Goal: Information Seeking & Learning: Compare options

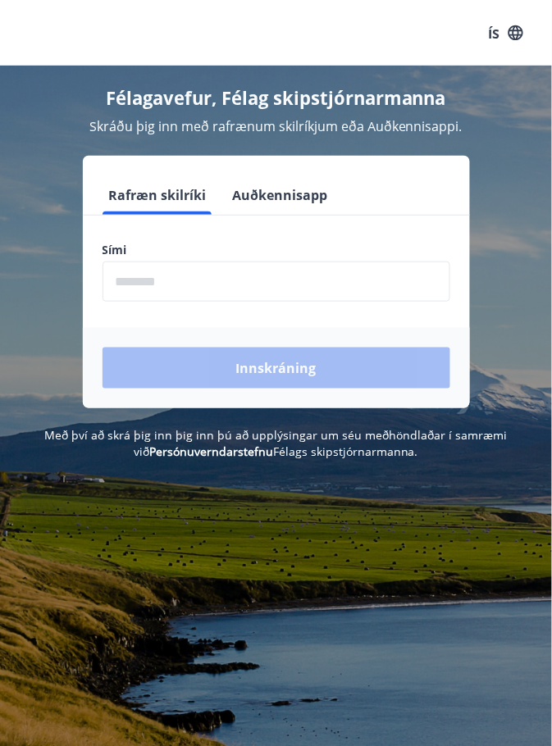
click at [192, 276] on input "phone" at bounding box center [277, 282] width 348 height 40
type input "********"
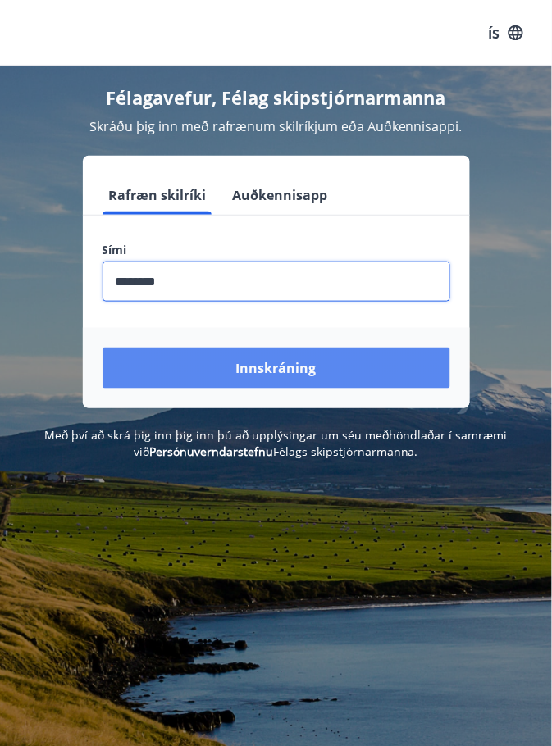
click at [286, 363] on font "Innskráning" at bounding box center [276, 369] width 80 height 18
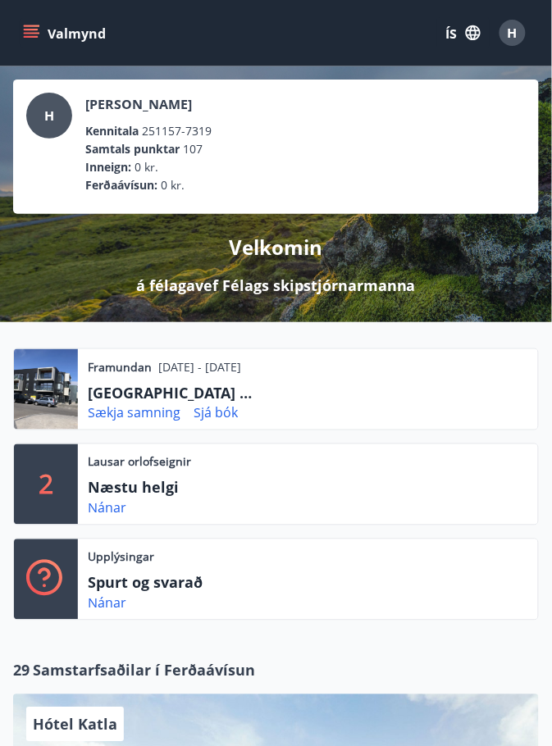
click at [24, 31] on icon "matseðill" at bounding box center [31, 33] width 16 height 16
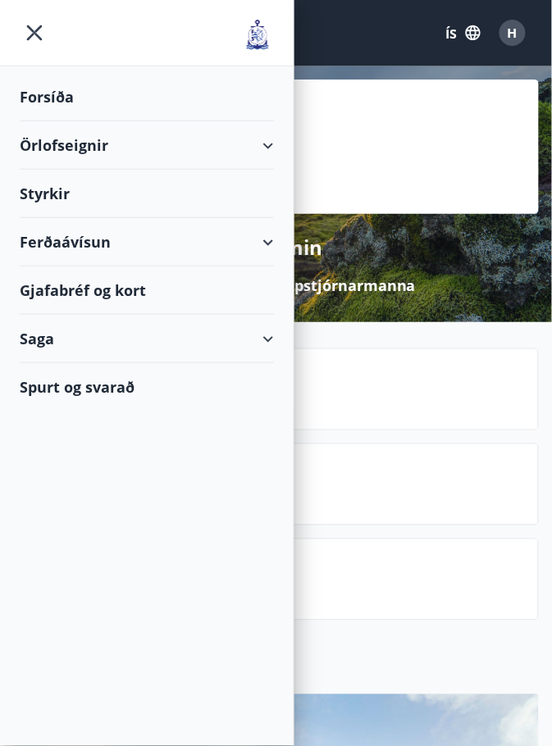
click at [271, 141] on div "Örlofseignir" at bounding box center [147, 145] width 254 height 48
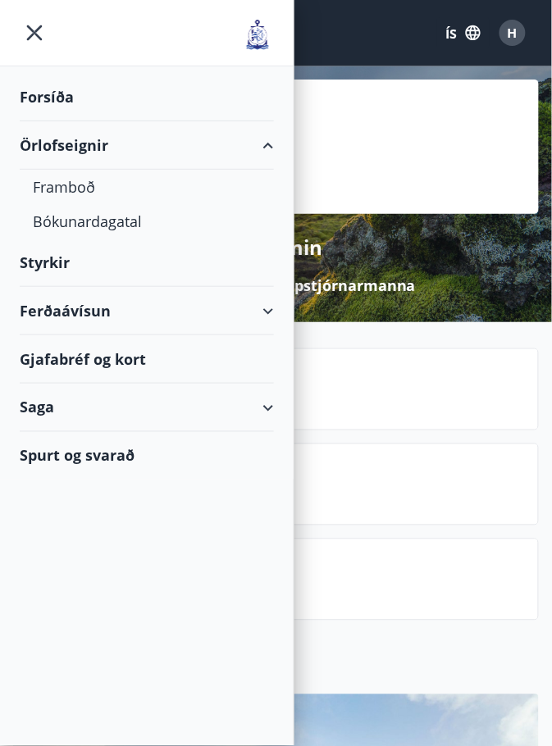
click at [78, 147] on font "Örlofseignir" at bounding box center [64, 145] width 89 height 20
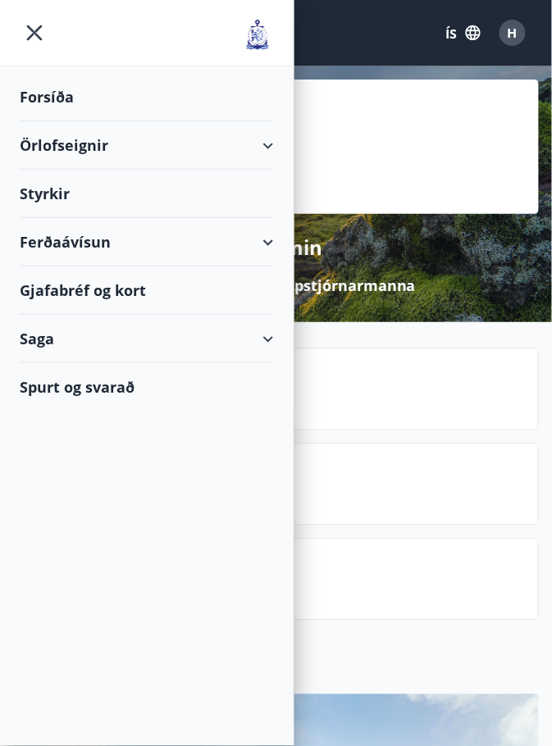
click at [35, 30] on icon "matseðill" at bounding box center [35, 33] width 16 height 16
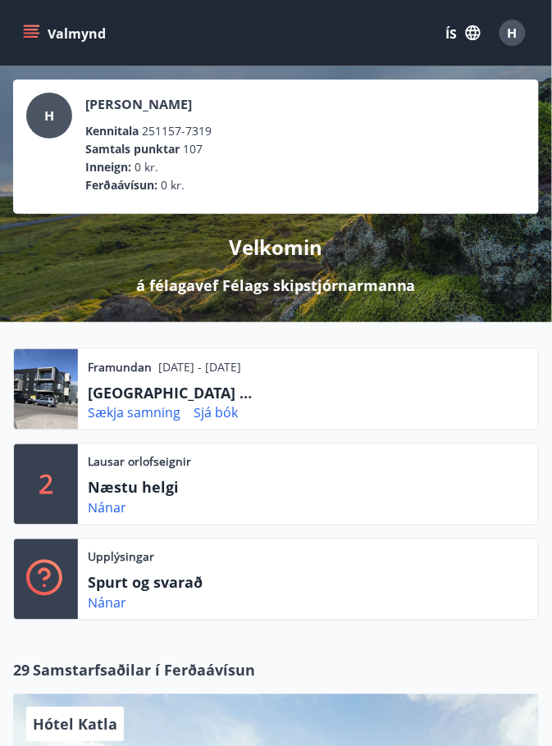
click at [30, 31] on icon "matseðill" at bounding box center [31, 33] width 16 height 16
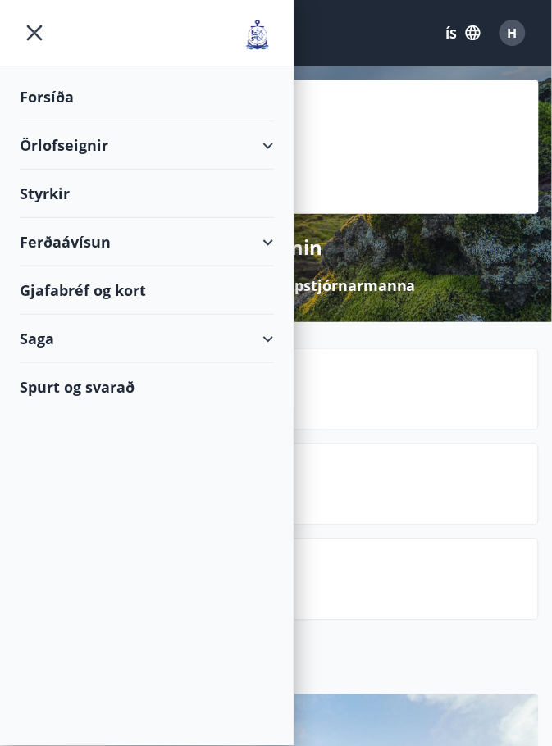
click at [271, 143] on div "Örlofseignir" at bounding box center [147, 145] width 254 height 48
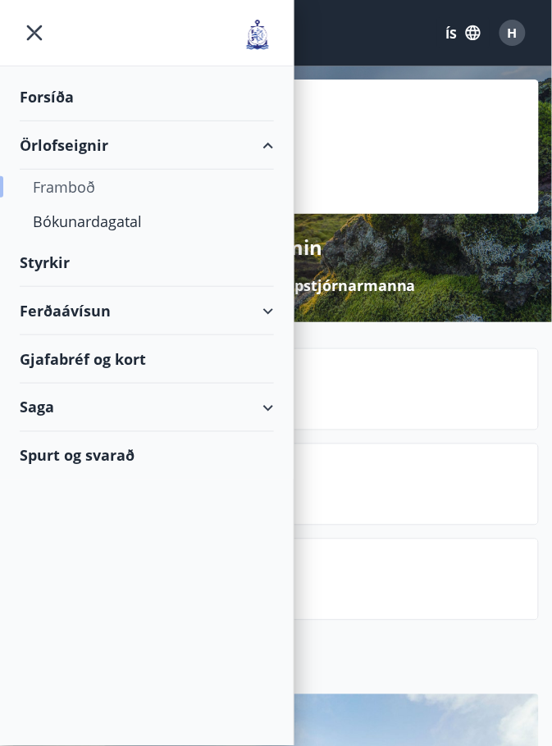
click at [72, 187] on font "Framboð" at bounding box center [64, 187] width 62 height 20
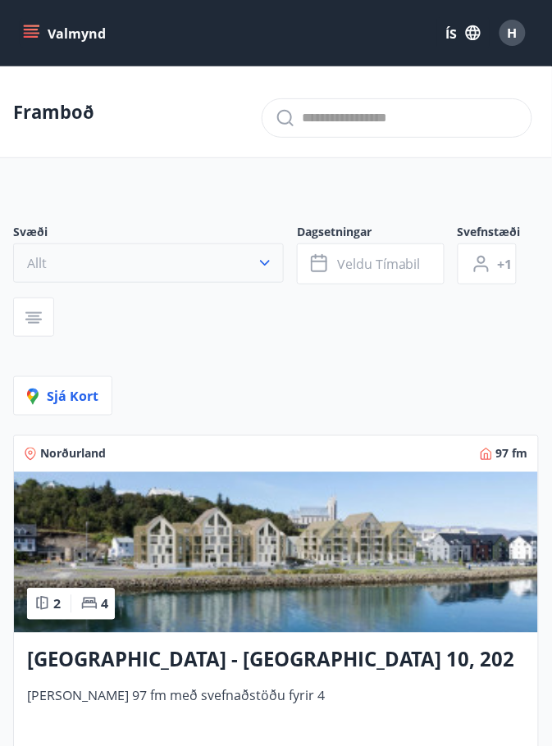
click at [271, 259] on icon "button" at bounding box center [265, 263] width 16 height 16
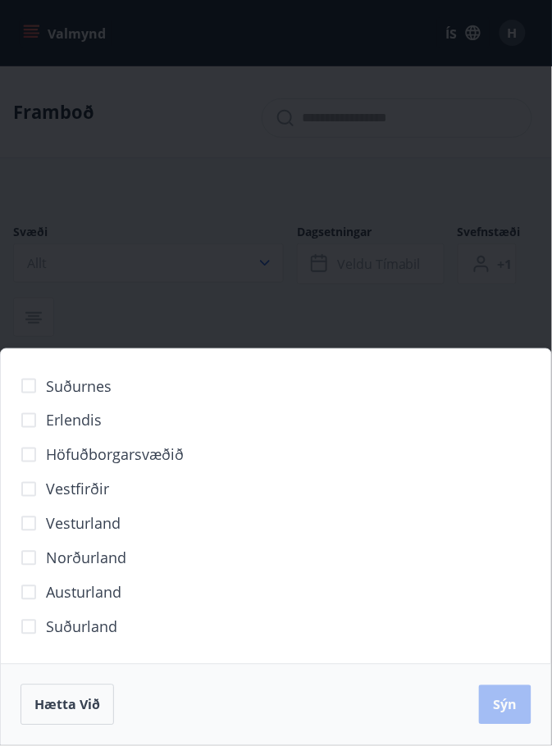
click at [137, 463] on font "Höfuðborgarsvæðið" at bounding box center [115, 455] width 138 height 20
click at [505, 711] on font "Sýn" at bounding box center [506, 705] width 24 height 18
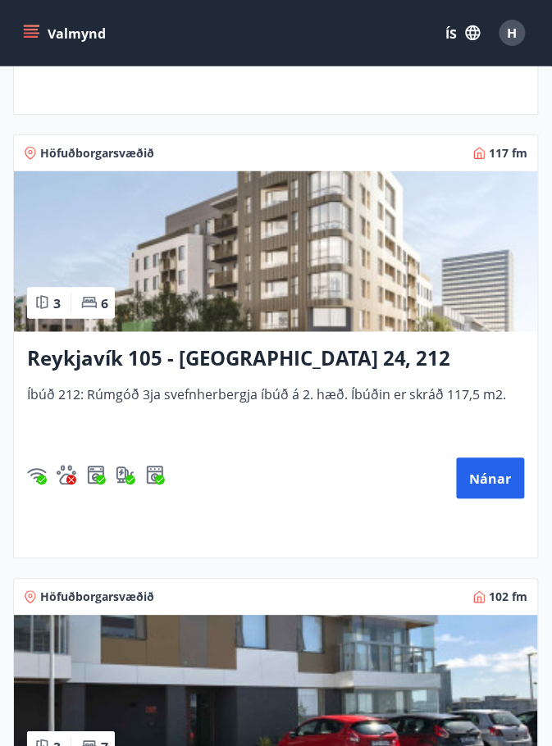
scroll to position [1671, 0]
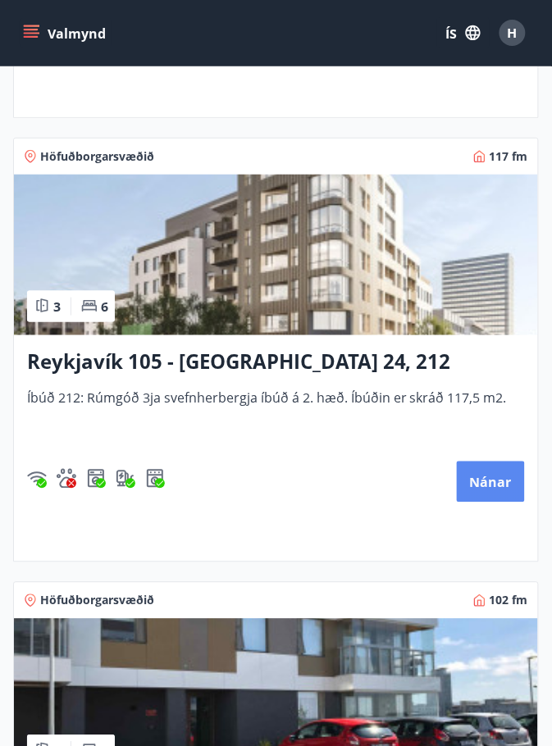
click at [492, 479] on font "Nánar" at bounding box center [491, 483] width 42 height 18
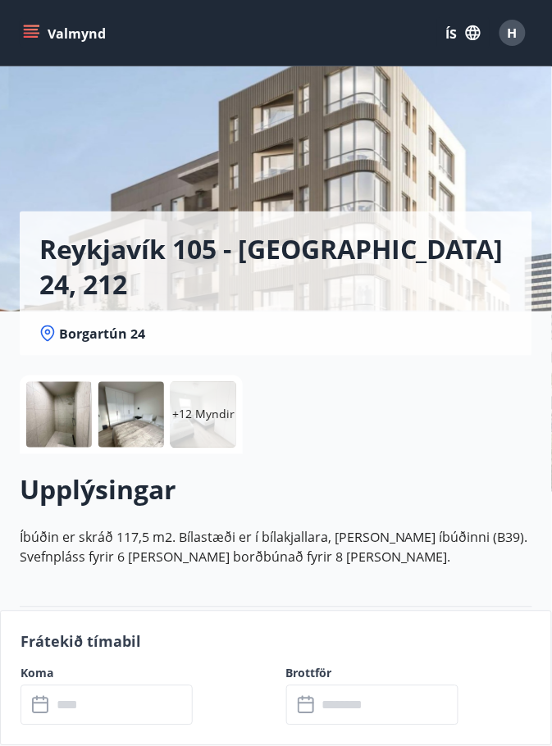
click at [198, 420] on font "+12 Myndir" at bounding box center [203, 415] width 62 height 16
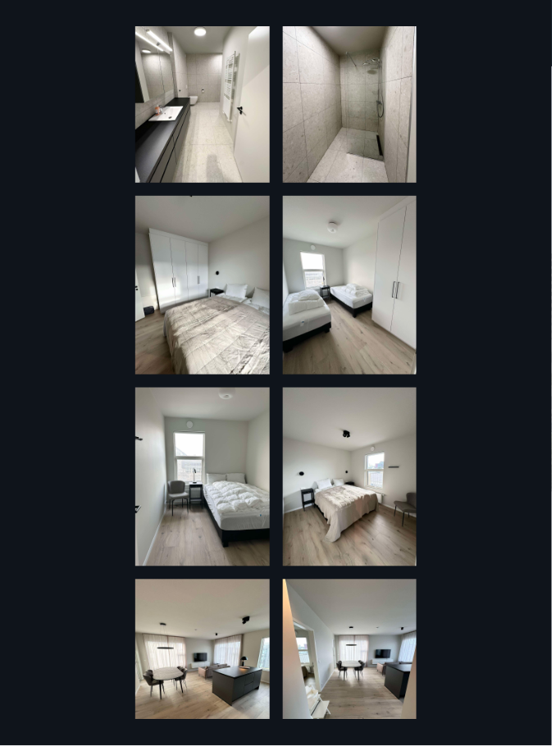
scroll to position [280, 0]
click at [223, 479] on img at bounding box center [202, 477] width 134 height 179
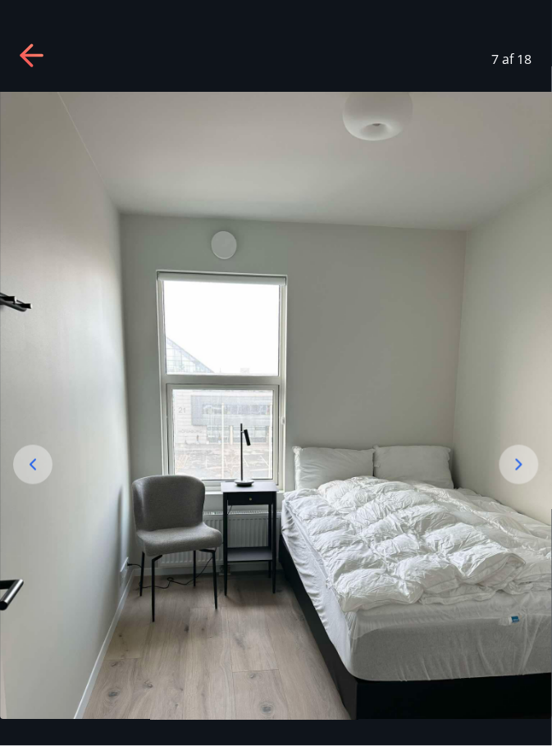
click at [516, 475] on icon at bounding box center [519, 465] width 20 height 20
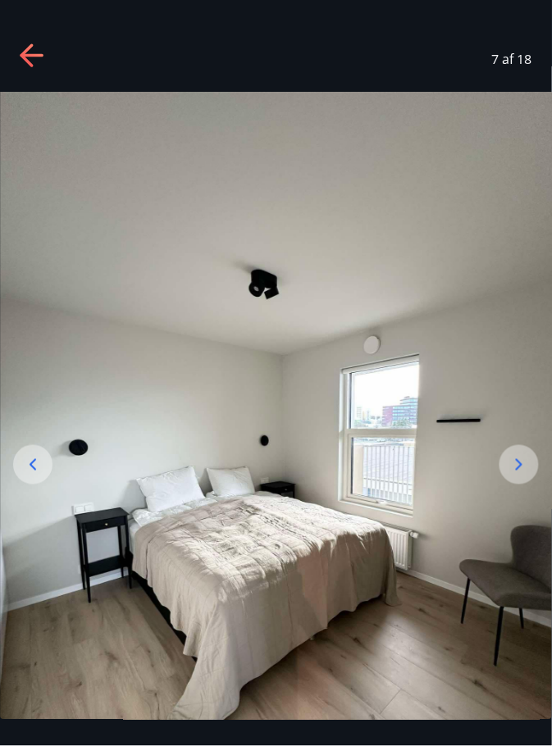
click at [516, 475] on icon at bounding box center [519, 465] width 20 height 20
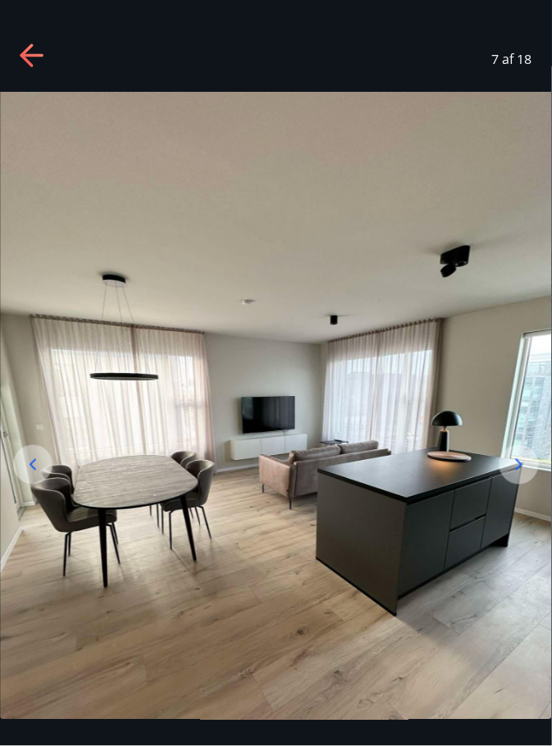
click at [520, 475] on icon at bounding box center [519, 465] width 20 height 20
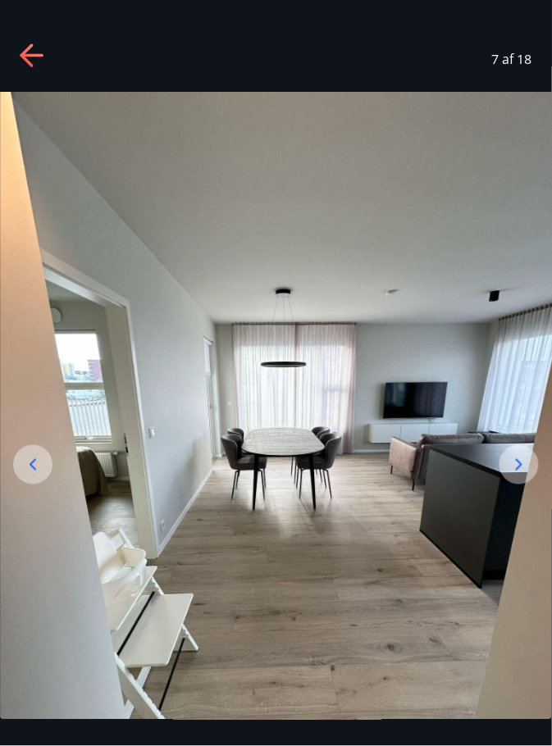
click at [521, 471] on icon at bounding box center [519, 464] width 7 height 11
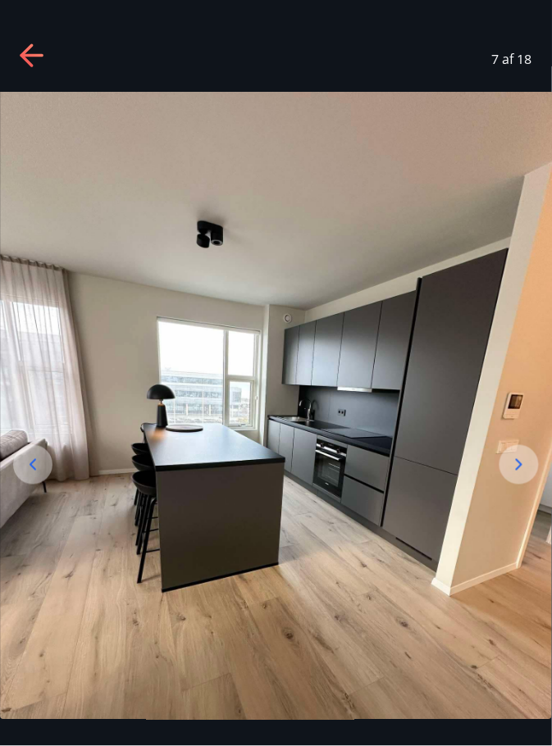
click at [517, 475] on icon at bounding box center [519, 465] width 20 height 20
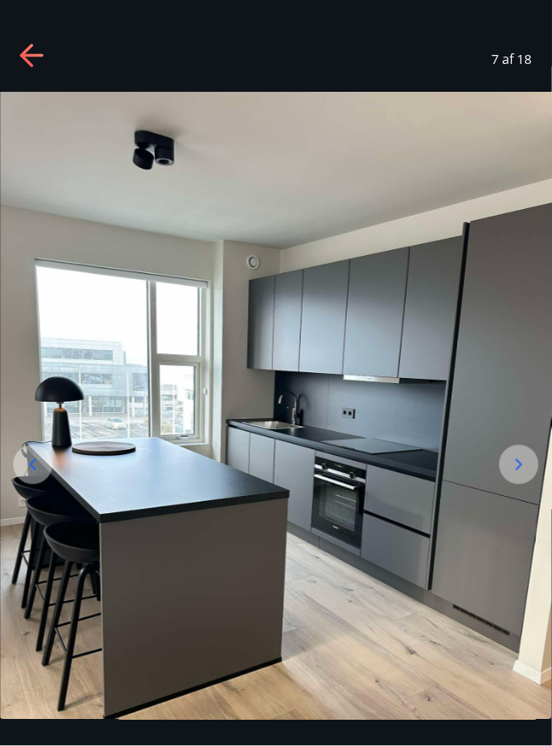
click at [525, 475] on icon at bounding box center [519, 465] width 20 height 20
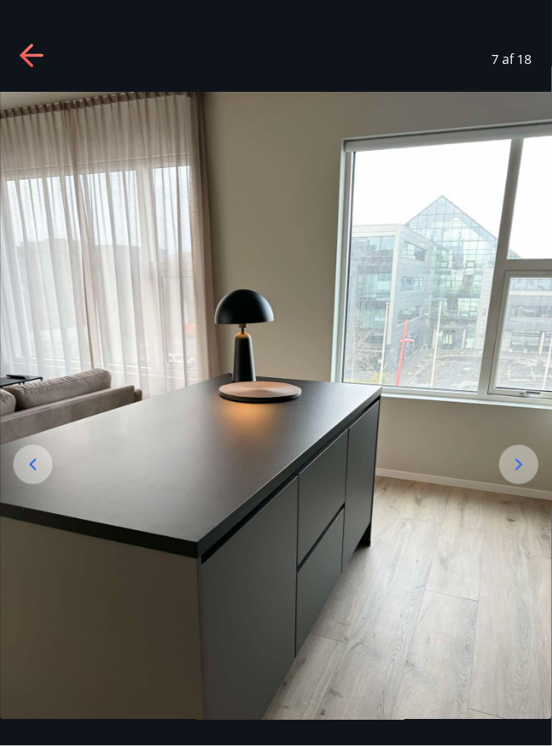
click at [522, 475] on icon at bounding box center [519, 465] width 20 height 20
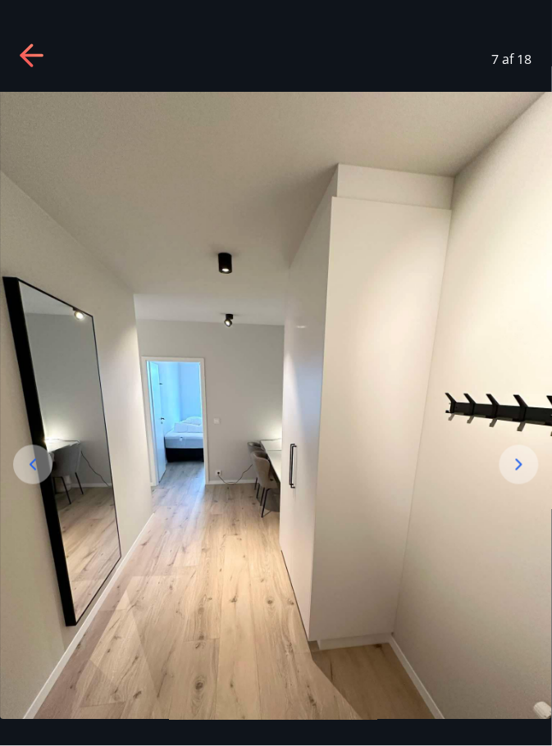
click at [518, 475] on icon at bounding box center [519, 465] width 20 height 20
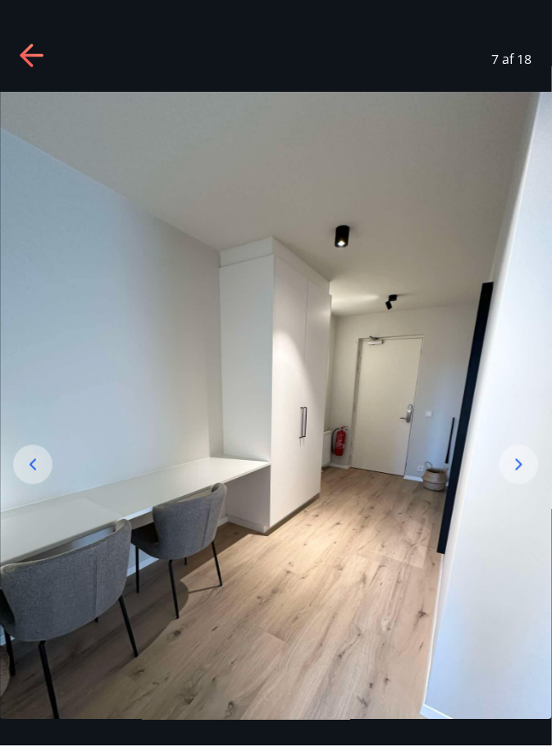
click at [510, 485] on div at bounding box center [518, 464] width 39 height 39
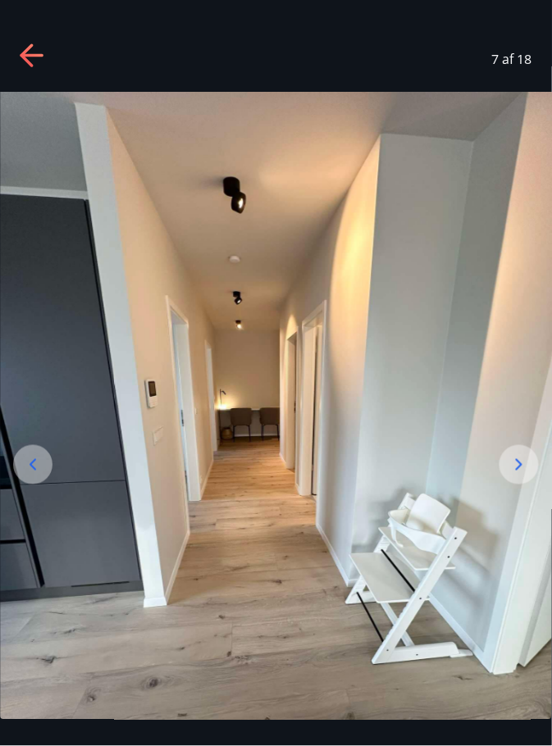
click at [519, 475] on icon at bounding box center [519, 465] width 20 height 20
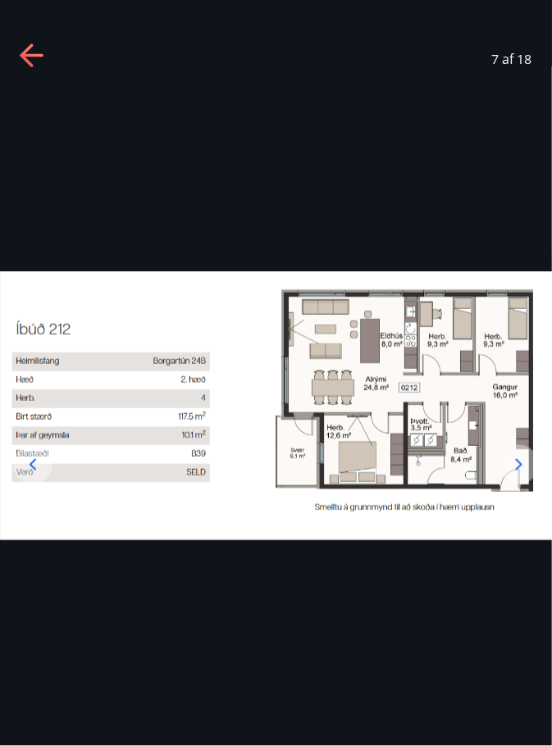
click at [26, 55] on icon at bounding box center [31, 55] width 23 height 3
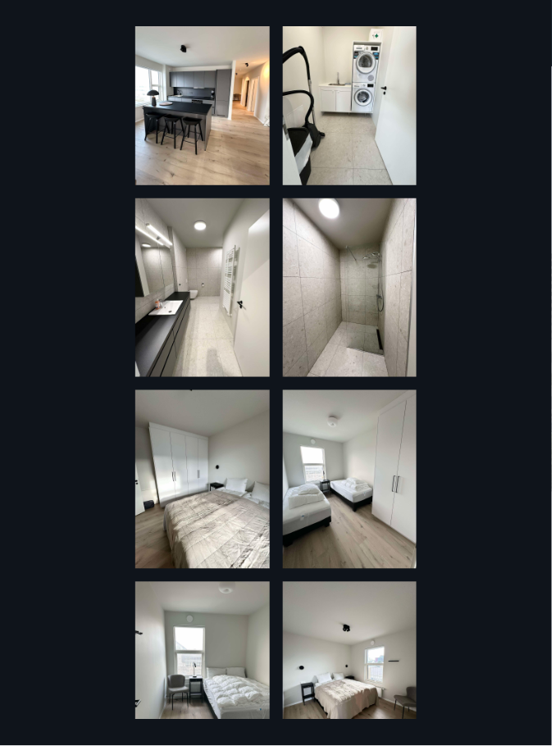
scroll to position [0, 0]
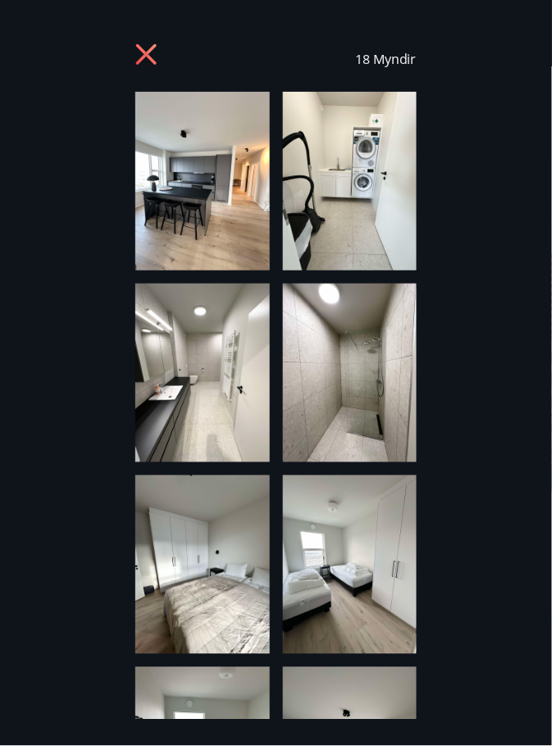
click at [207, 186] on img at bounding box center [202, 181] width 134 height 179
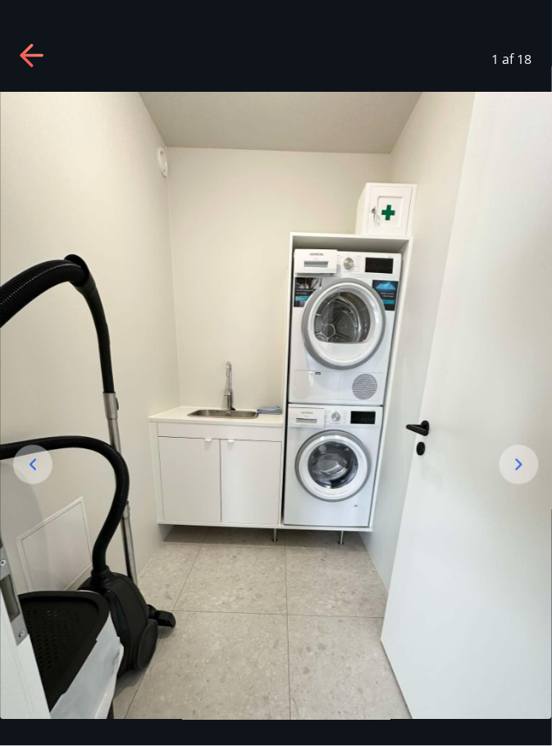
click at [508, 485] on div at bounding box center [518, 464] width 39 height 39
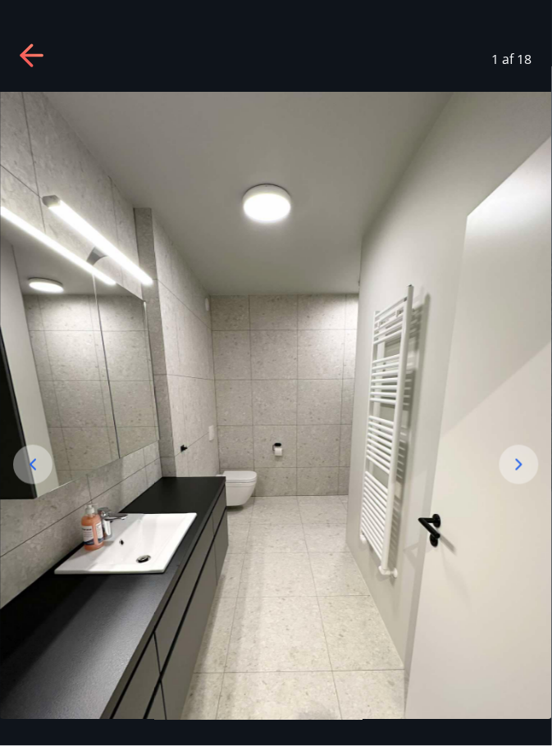
click at [524, 475] on icon at bounding box center [519, 465] width 20 height 20
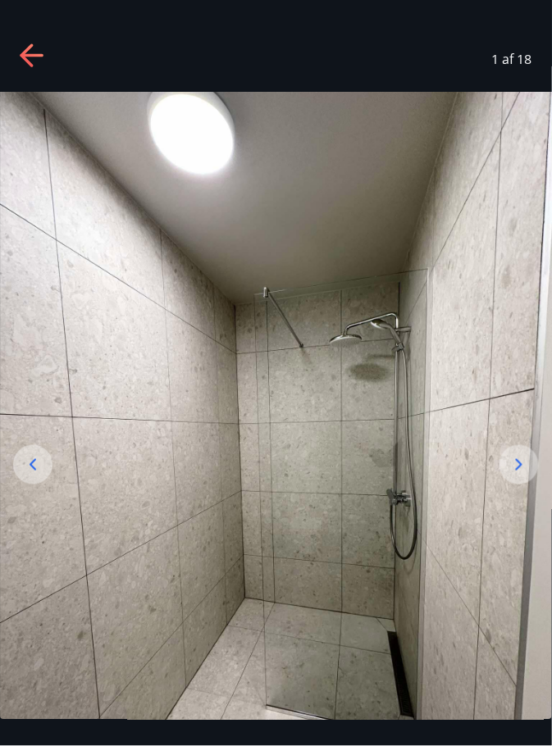
click at [517, 471] on icon at bounding box center [519, 464] width 7 height 11
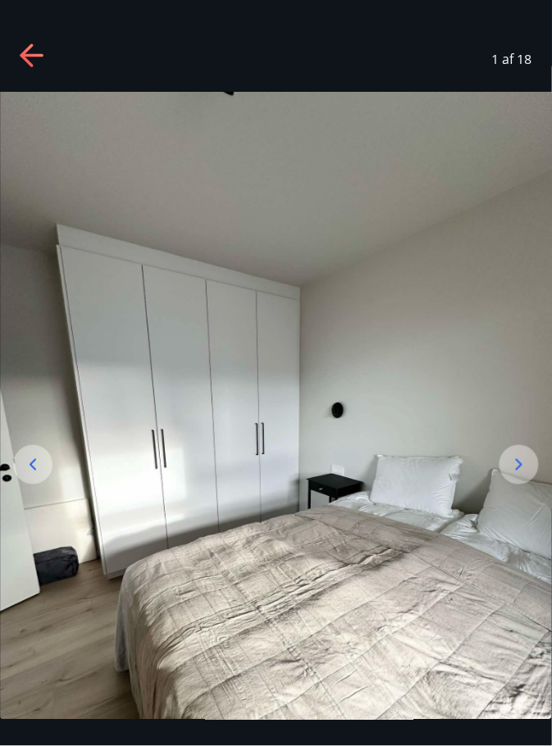
click at [526, 475] on icon at bounding box center [519, 465] width 20 height 20
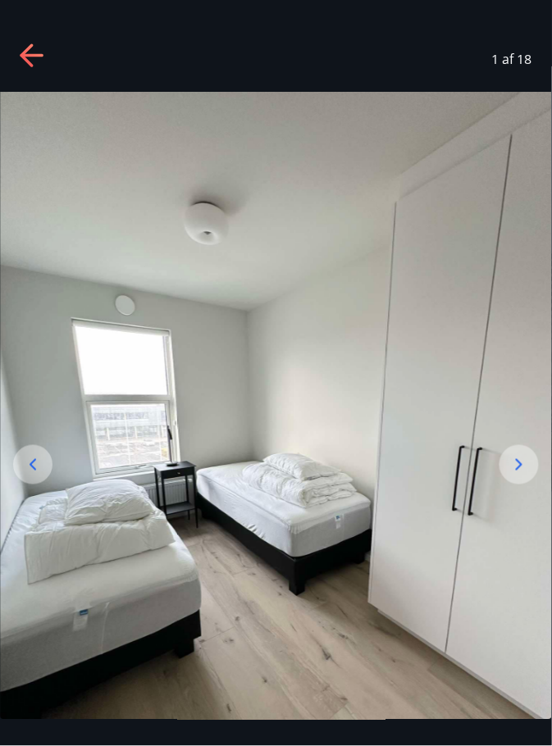
click at [520, 475] on icon at bounding box center [519, 465] width 20 height 20
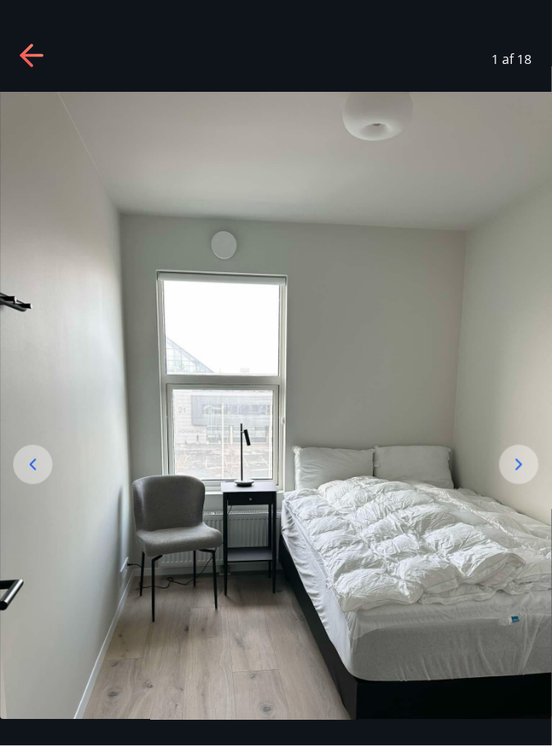
click at [523, 475] on icon at bounding box center [519, 465] width 20 height 20
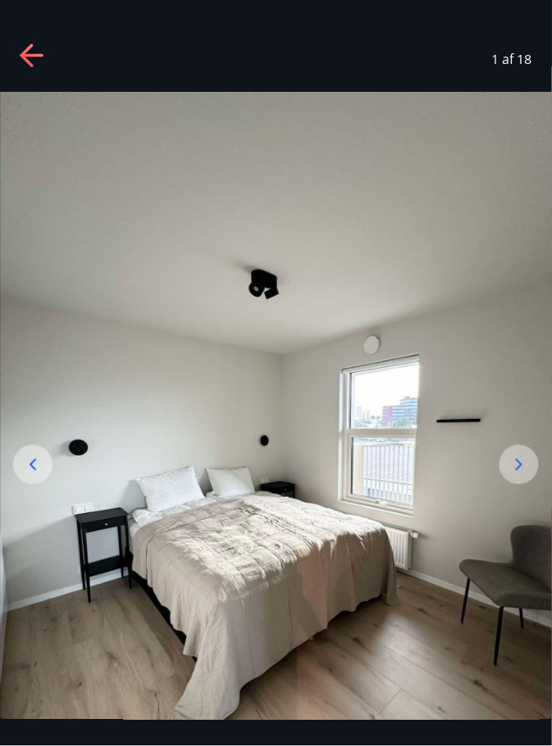
click at [521, 475] on icon at bounding box center [519, 465] width 20 height 20
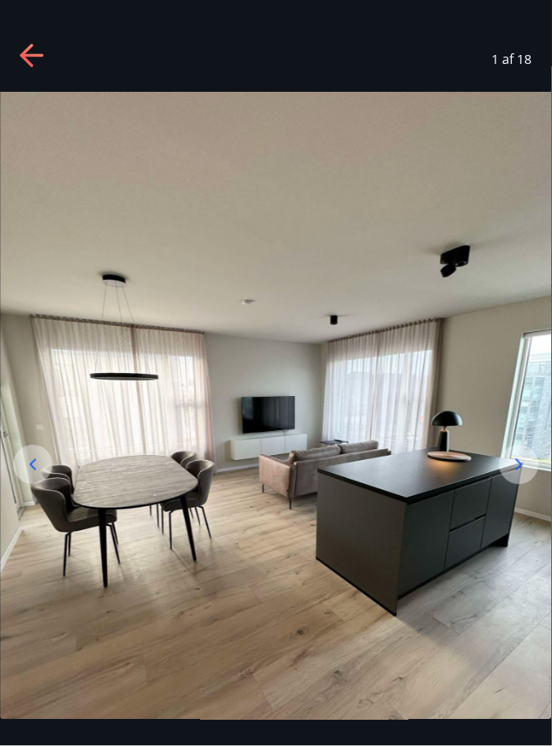
click at [522, 485] on div at bounding box center [518, 464] width 39 height 39
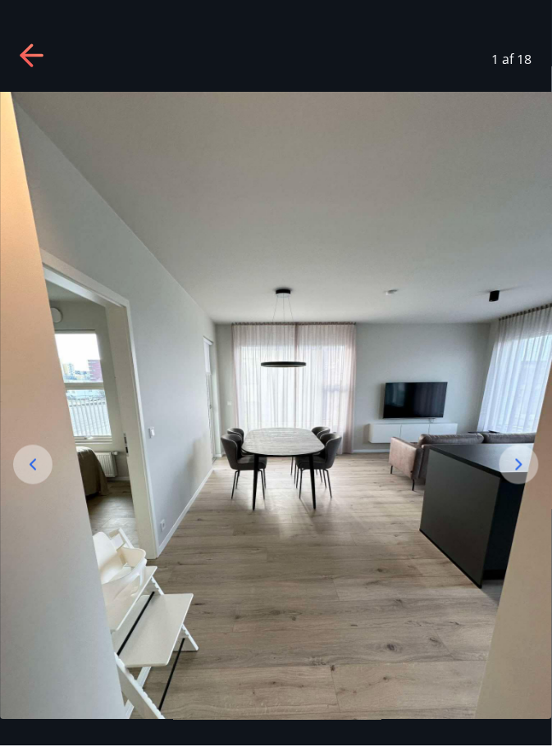
click at [520, 475] on icon at bounding box center [519, 465] width 20 height 20
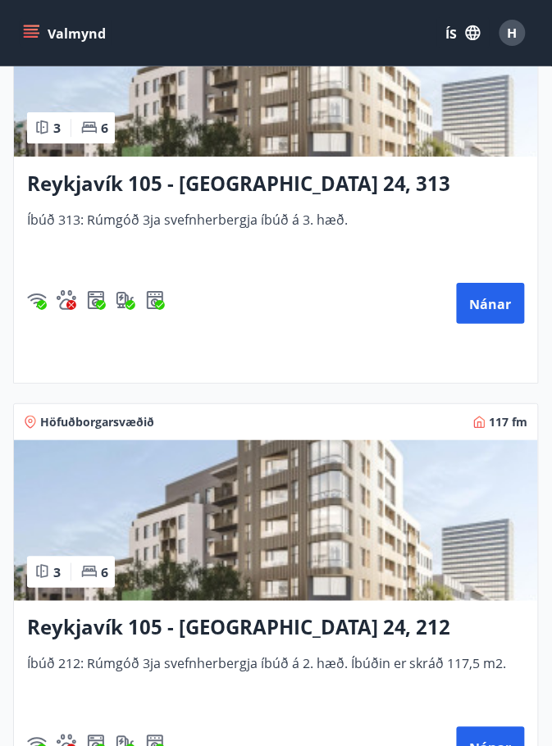
scroll to position [1406, 0]
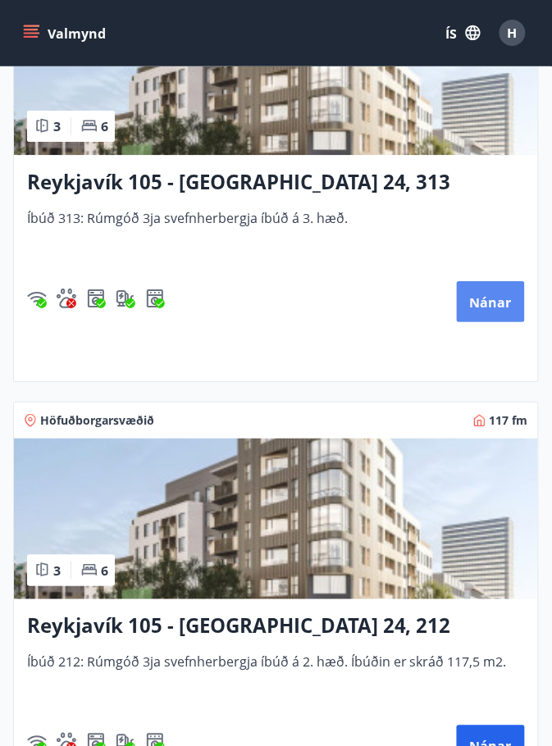
click at [490, 294] on font "Nánar" at bounding box center [491, 303] width 42 height 18
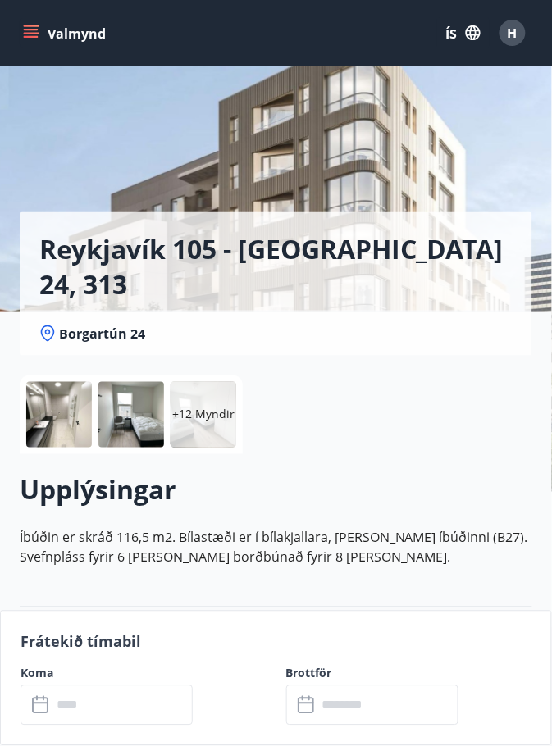
click at [201, 420] on font "+12 Myndir" at bounding box center [203, 415] width 62 height 16
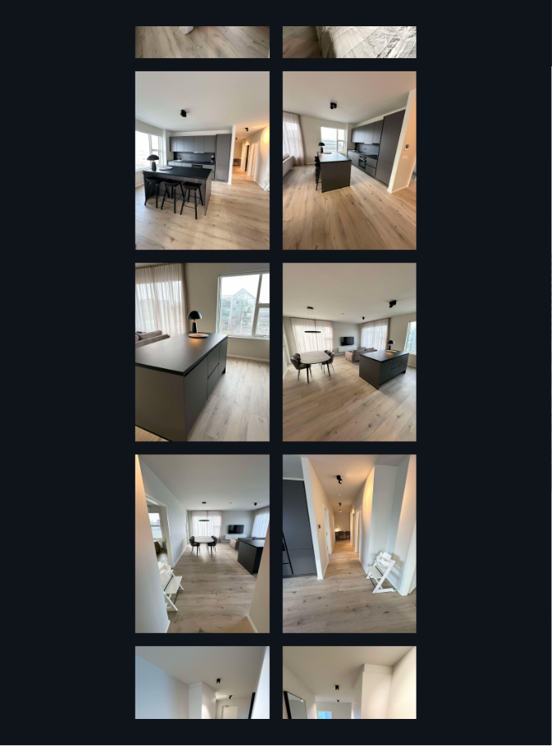
scroll to position [797, 0]
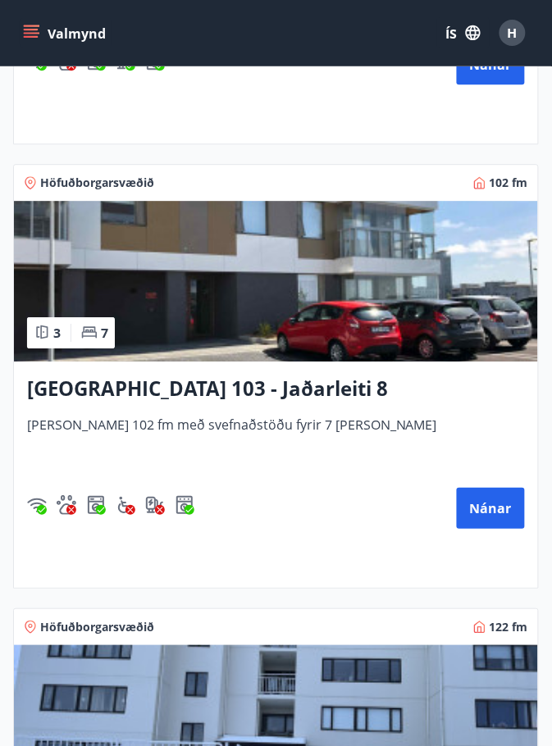
scroll to position [2090, 0]
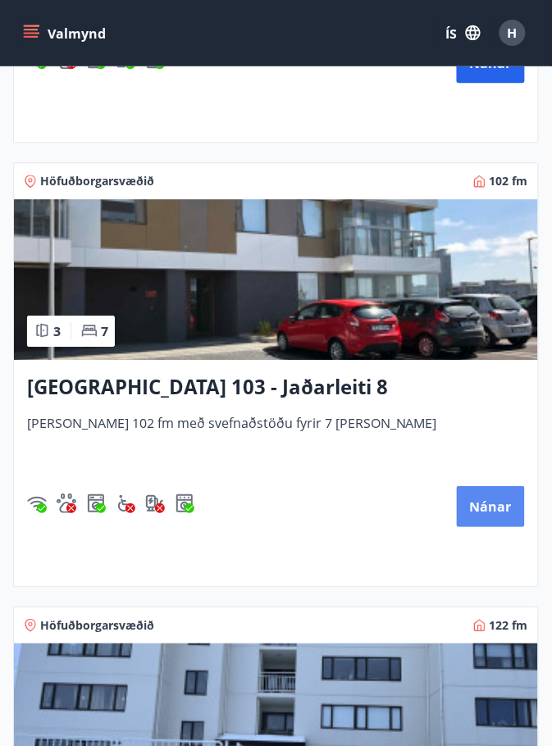
click at [495, 510] on font "Nánar" at bounding box center [491, 508] width 42 height 18
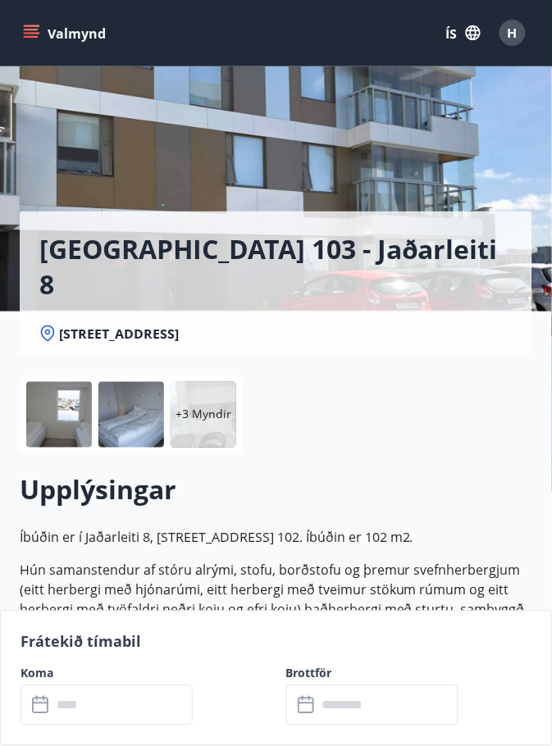
click at [194, 409] on font "+3 Myndir" at bounding box center [203, 415] width 56 height 16
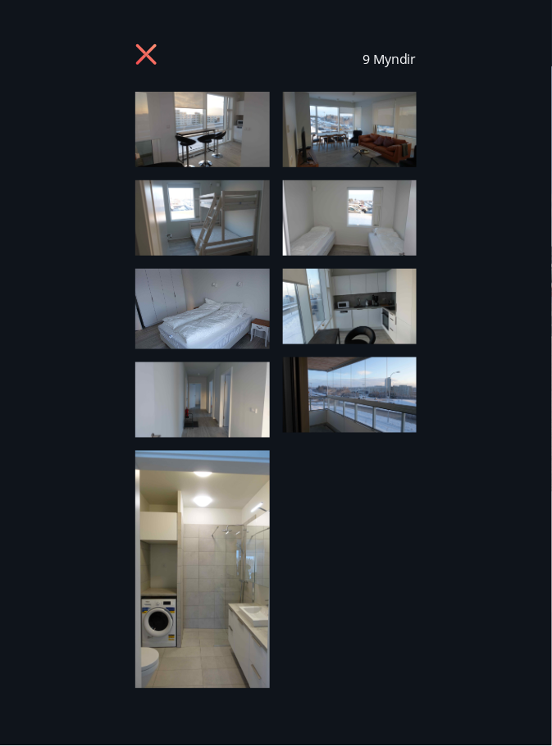
click at [197, 142] on img at bounding box center [202, 129] width 134 height 75
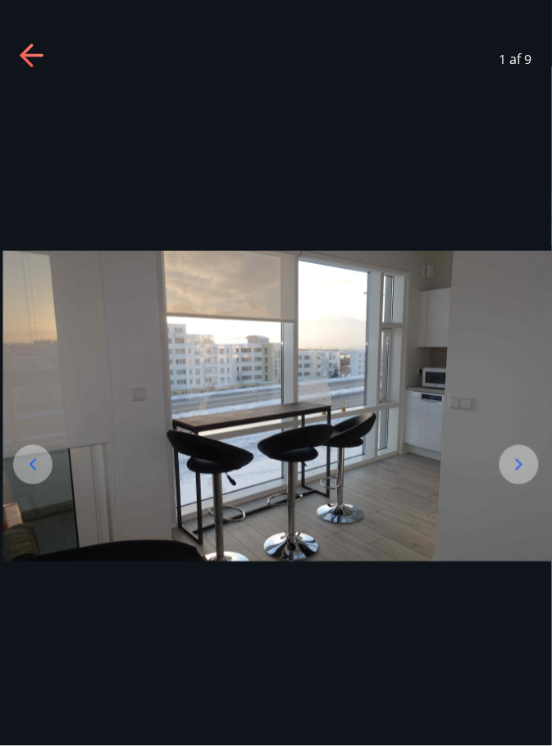
click at [512, 475] on icon at bounding box center [519, 465] width 20 height 20
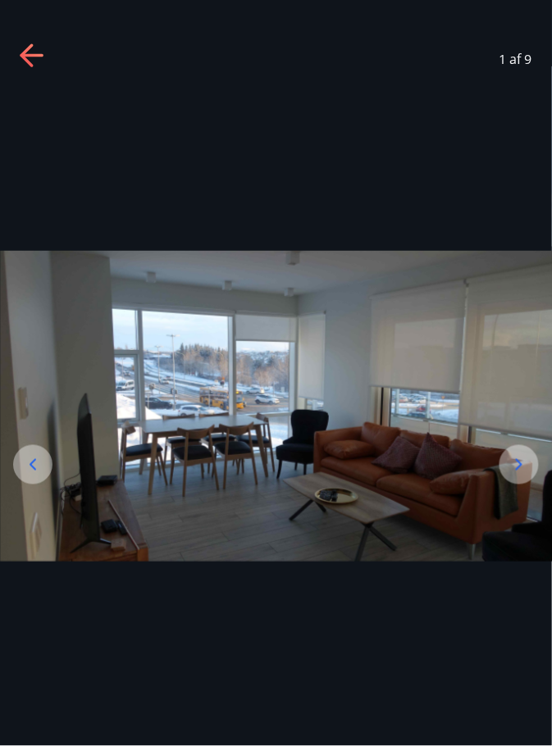
click at [524, 475] on icon at bounding box center [519, 465] width 20 height 20
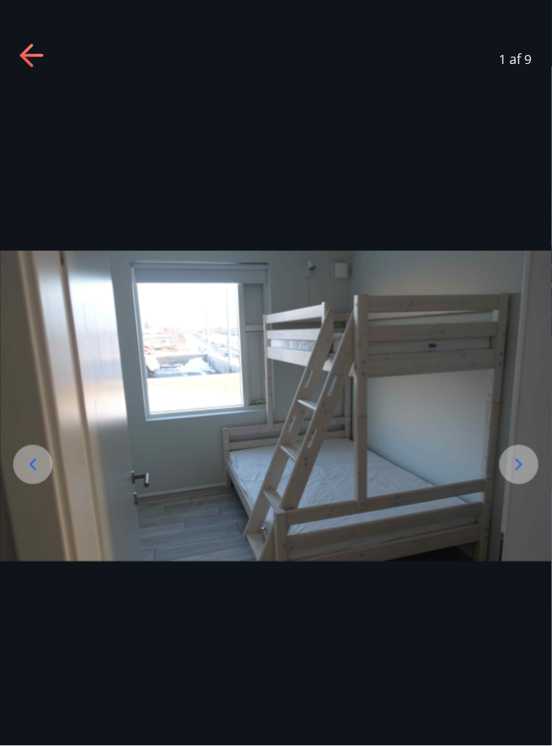
click at [522, 475] on icon at bounding box center [519, 465] width 20 height 20
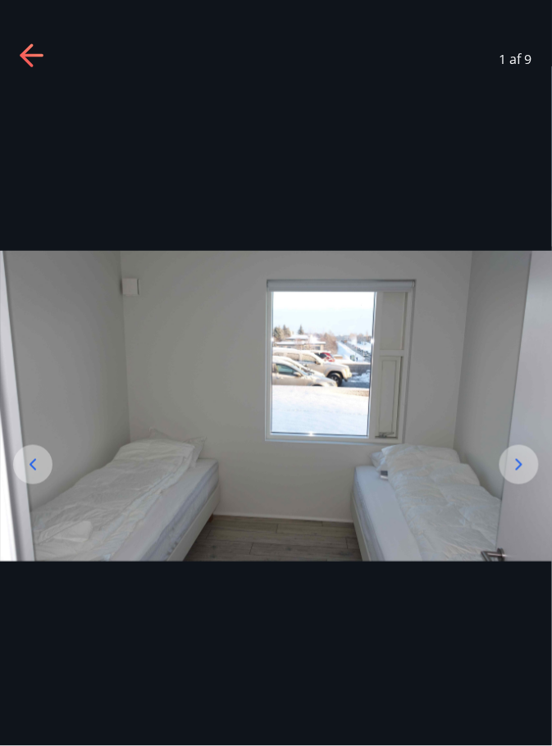
click at [518, 475] on icon at bounding box center [519, 465] width 20 height 20
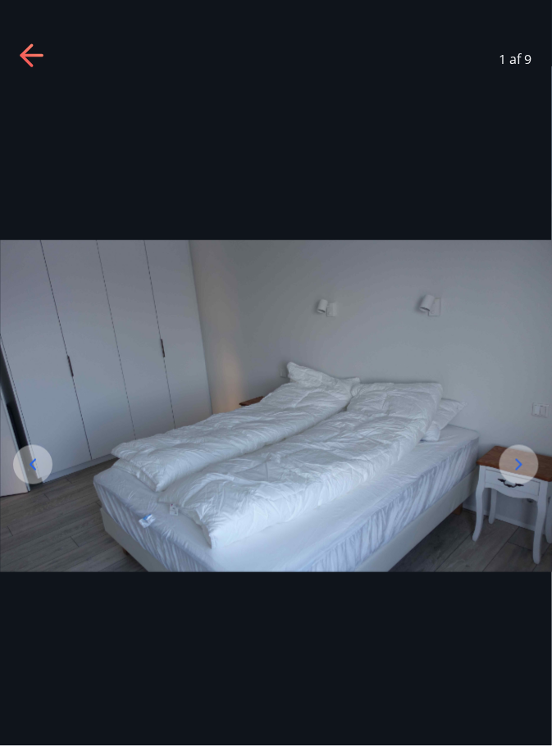
click at [522, 475] on icon at bounding box center [519, 465] width 20 height 20
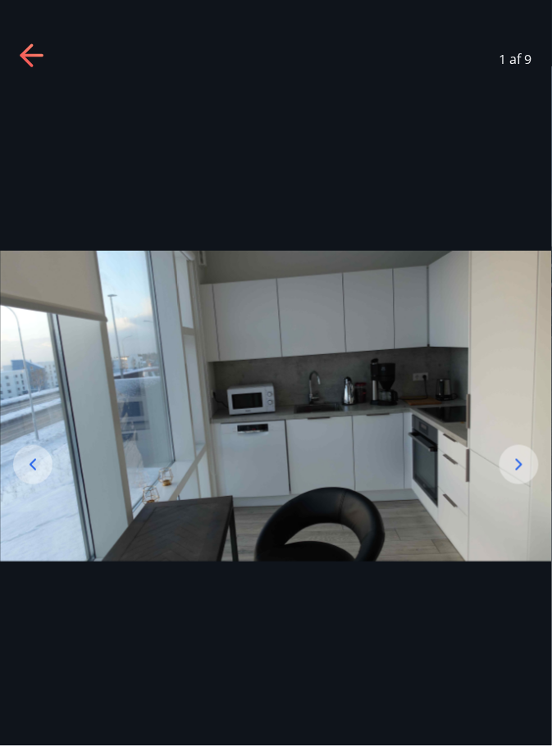
click at [518, 475] on icon at bounding box center [519, 465] width 20 height 20
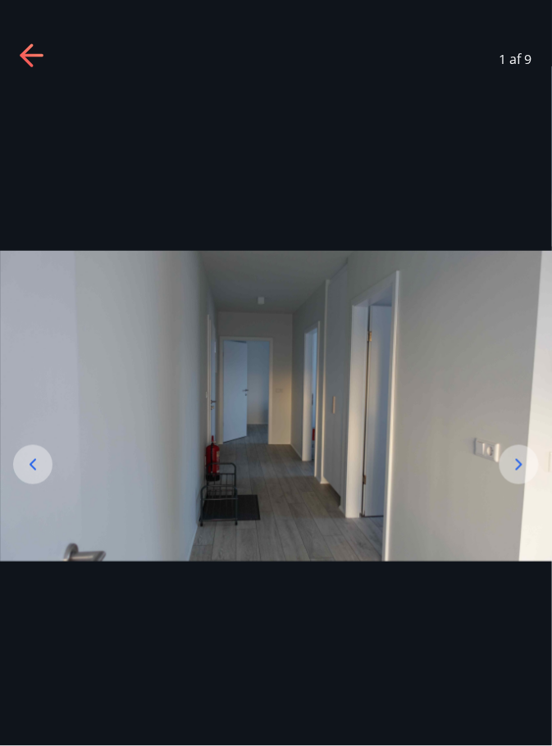
click at [522, 475] on icon at bounding box center [519, 465] width 20 height 20
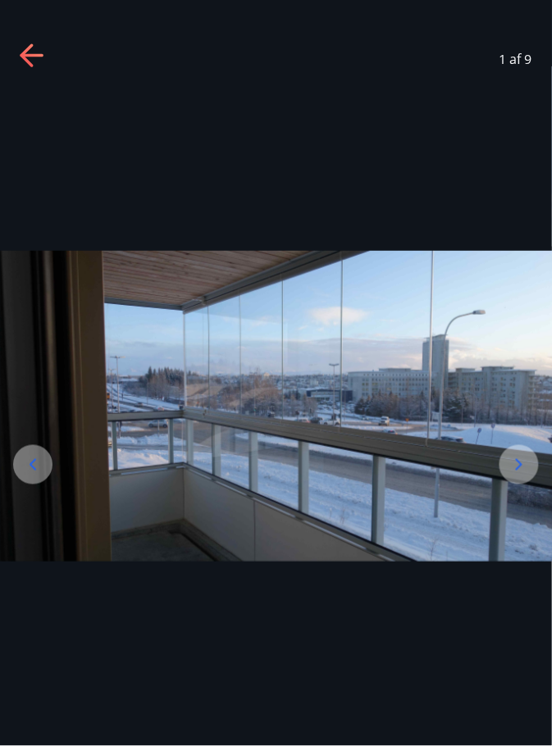
click at [521, 475] on icon at bounding box center [519, 465] width 20 height 20
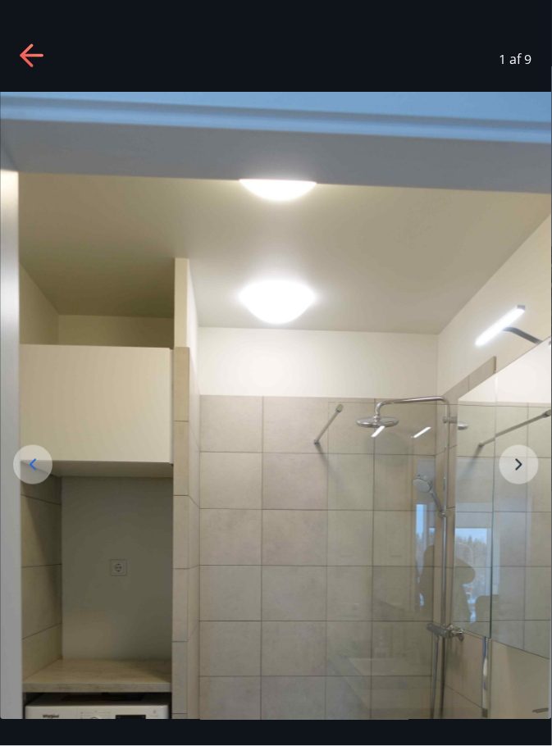
click at [519, 515] on img at bounding box center [276, 583] width 553 height 982
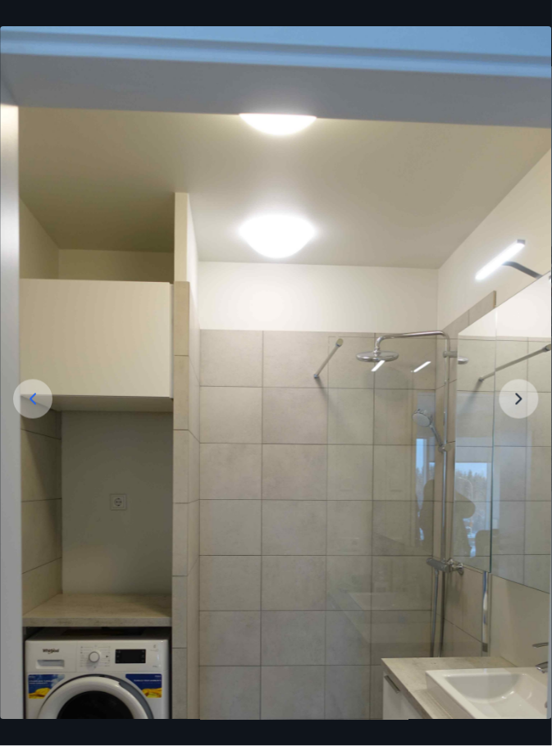
click at [521, 440] on img at bounding box center [276, 517] width 553 height 982
click at [526, 436] on img at bounding box center [276, 517] width 553 height 982
click at [519, 440] on img at bounding box center [276, 517] width 553 height 982
click at [521, 424] on img at bounding box center [276, 517] width 553 height 982
click at [511, 450] on img at bounding box center [276, 517] width 553 height 982
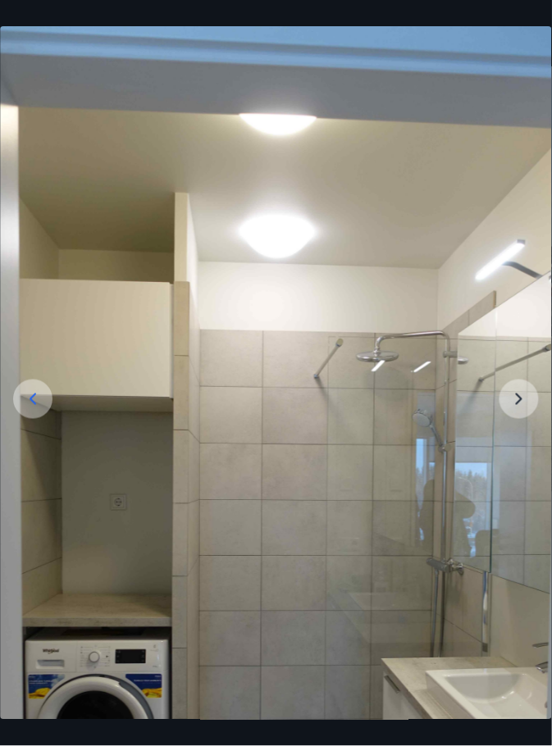
click at [516, 444] on img at bounding box center [276, 517] width 553 height 982
click at [513, 448] on img at bounding box center [276, 517] width 553 height 982
click at [522, 448] on img at bounding box center [276, 517] width 553 height 982
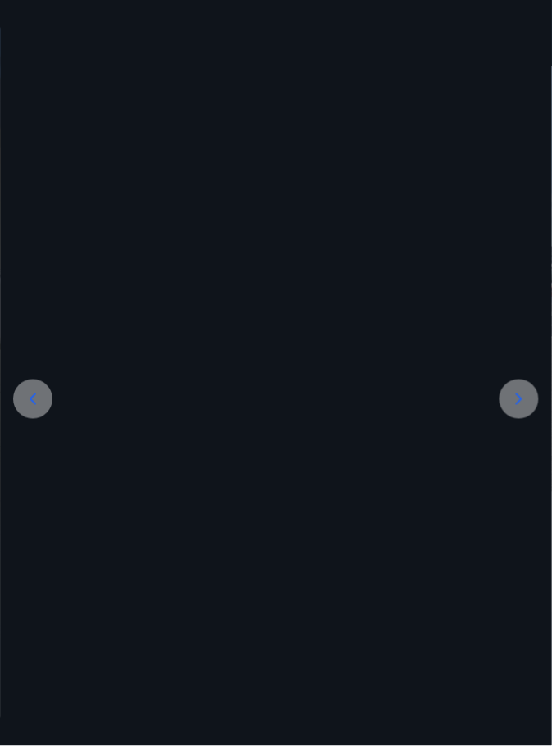
scroll to position [0, 0]
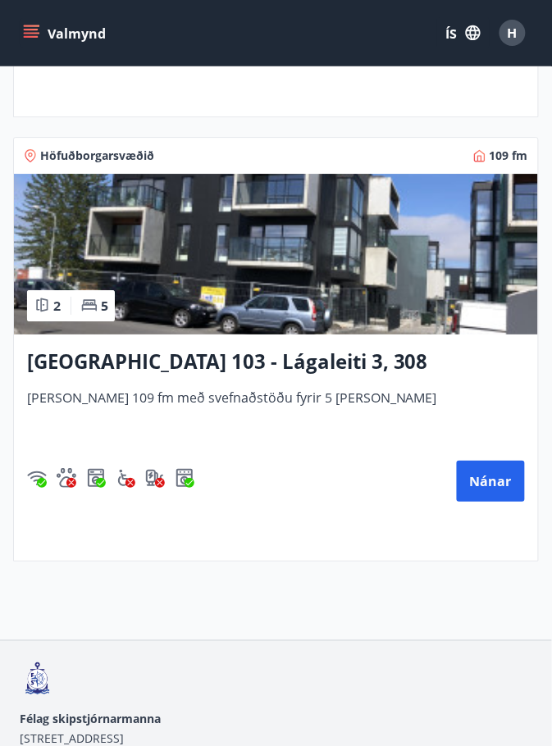
scroll to position [3076, 0]
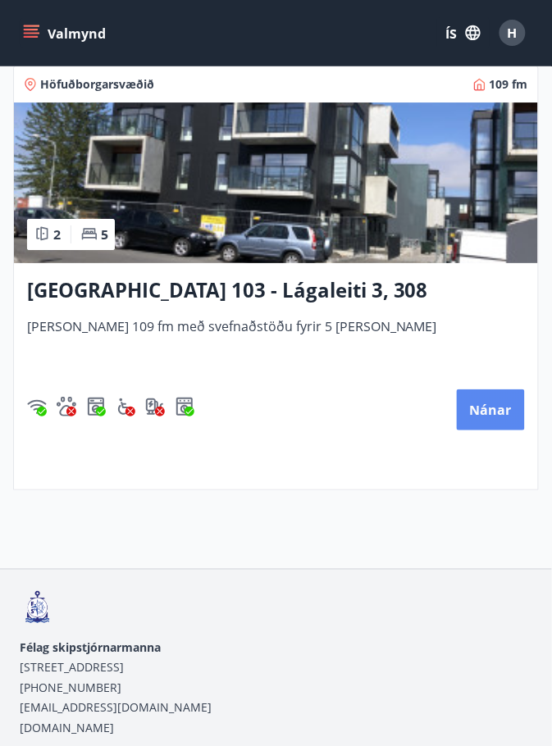
click at [499, 417] on font "Nánar" at bounding box center [491, 411] width 42 height 18
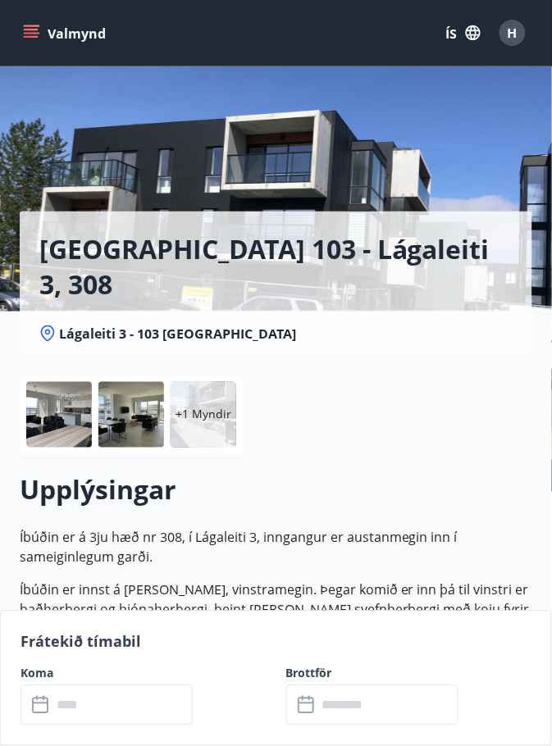
click at [194, 418] on font "+1 Myndir" at bounding box center [203, 415] width 56 height 16
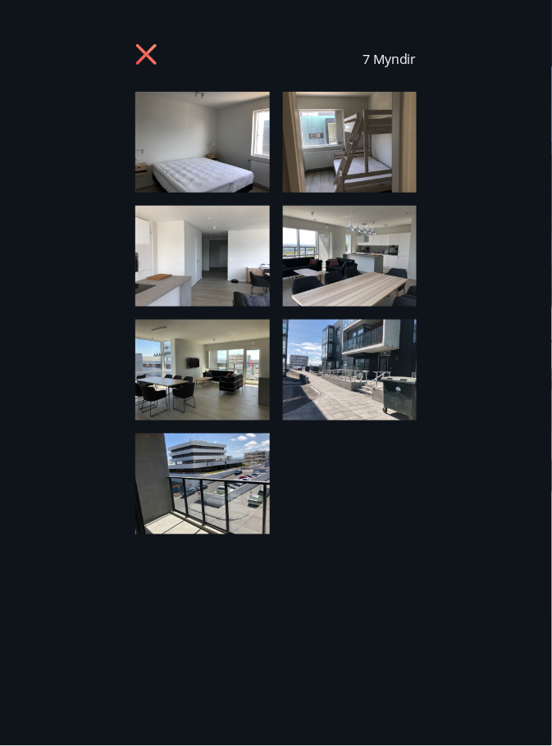
click at [190, 395] on img at bounding box center [202, 370] width 134 height 101
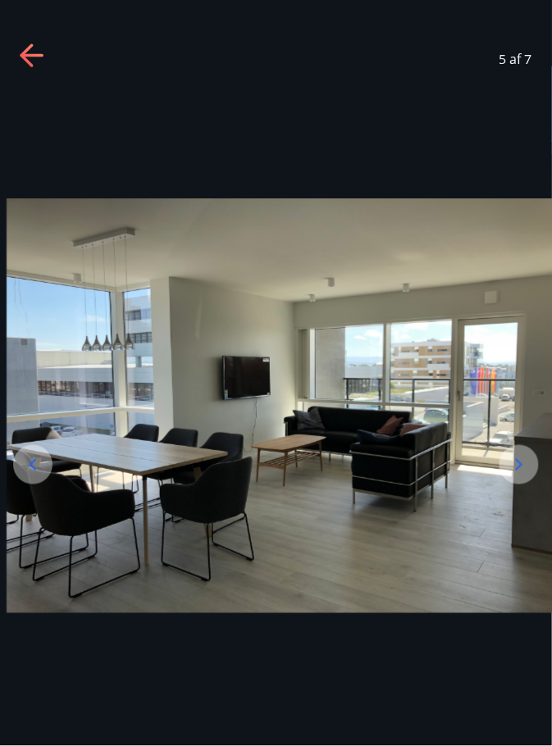
click at [525, 475] on icon at bounding box center [519, 465] width 20 height 20
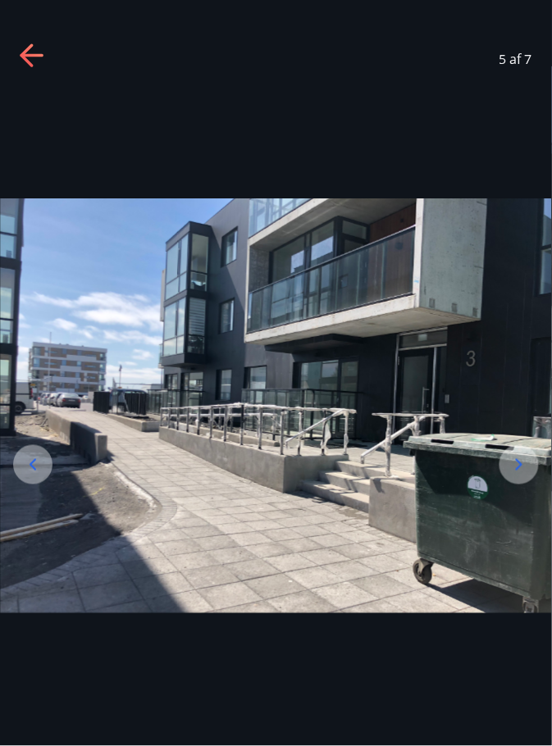
click at [514, 475] on icon at bounding box center [519, 465] width 20 height 20
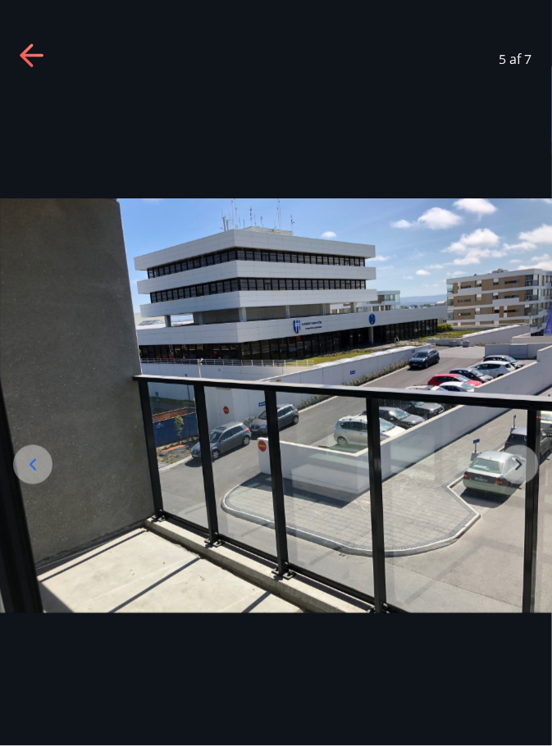
click at [522, 509] on img at bounding box center [276, 405] width 553 height 415
click at [524, 505] on img at bounding box center [276, 405] width 553 height 415
click at [34, 475] on icon at bounding box center [33, 465] width 20 height 20
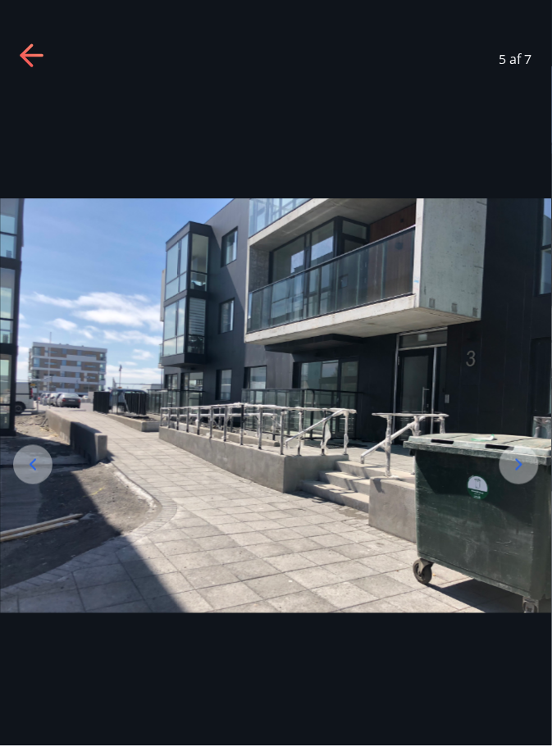
click at [35, 475] on icon at bounding box center [33, 465] width 20 height 20
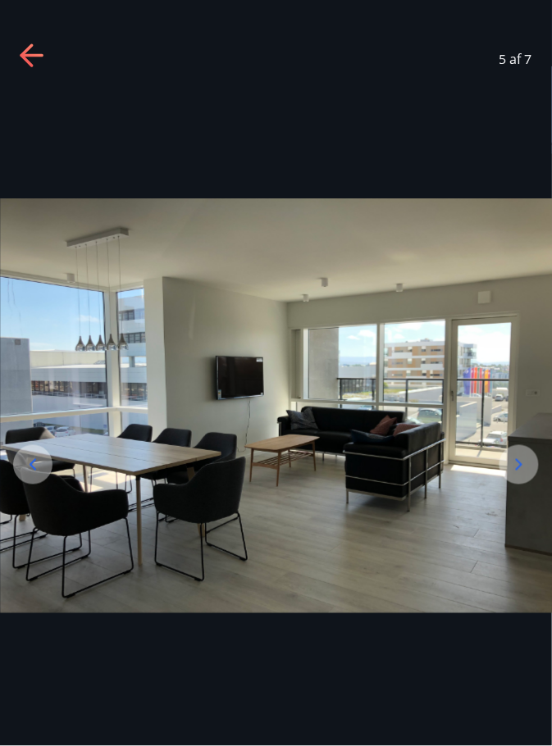
click at [35, 475] on icon at bounding box center [33, 465] width 20 height 20
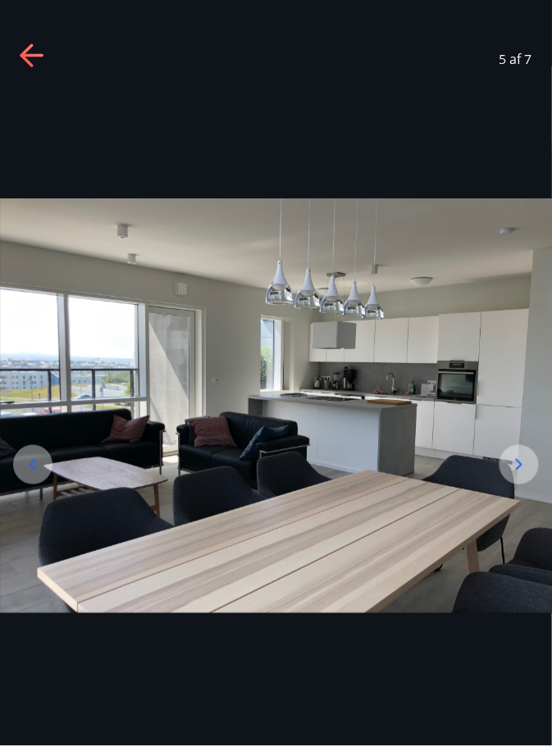
click at [35, 475] on icon at bounding box center [33, 465] width 20 height 20
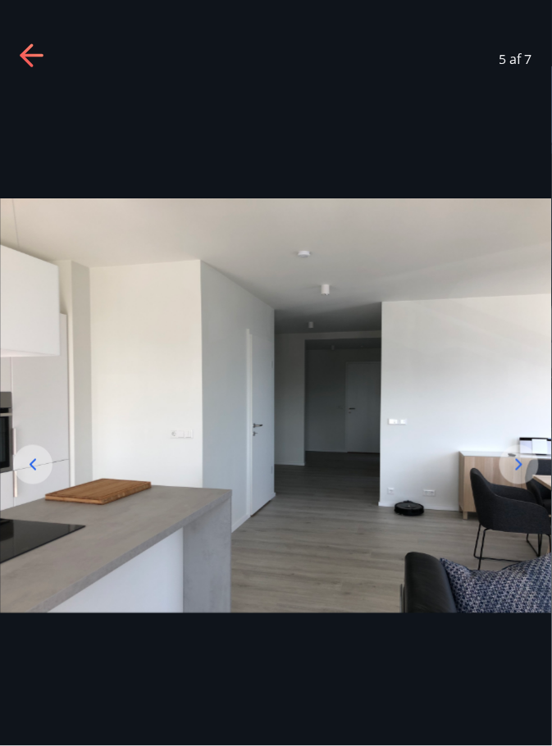
click at [38, 475] on icon at bounding box center [33, 465] width 20 height 20
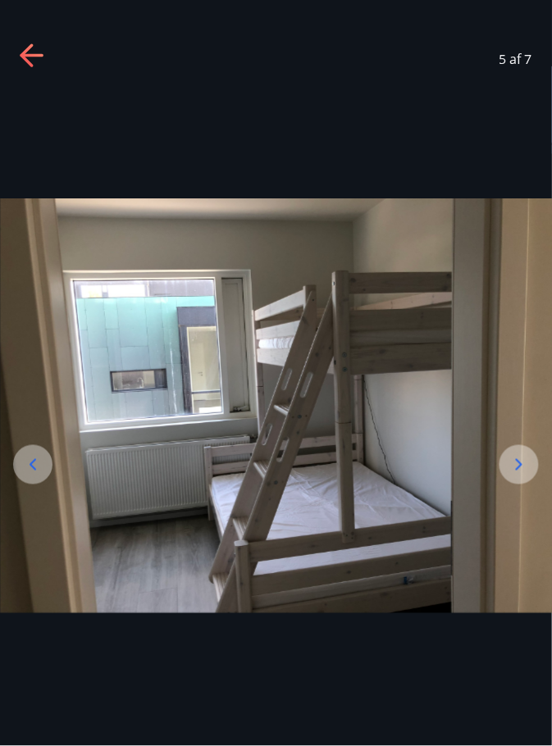
click at [39, 475] on icon at bounding box center [33, 465] width 20 height 20
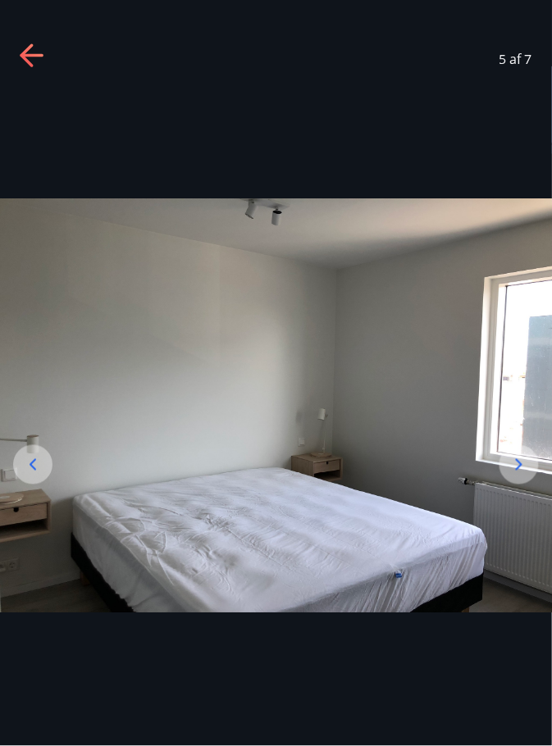
click at [42, 475] on icon at bounding box center [33, 465] width 20 height 20
click at [46, 485] on div at bounding box center [32, 464] width 39 height 39
click at [27, 55] on icon at bounding box center [31, 55] width 23 height 3
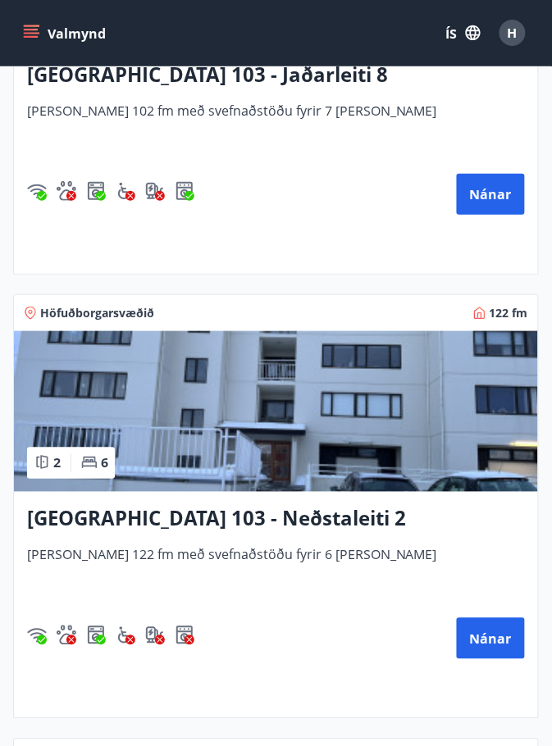
scroll to position [2405, 0]
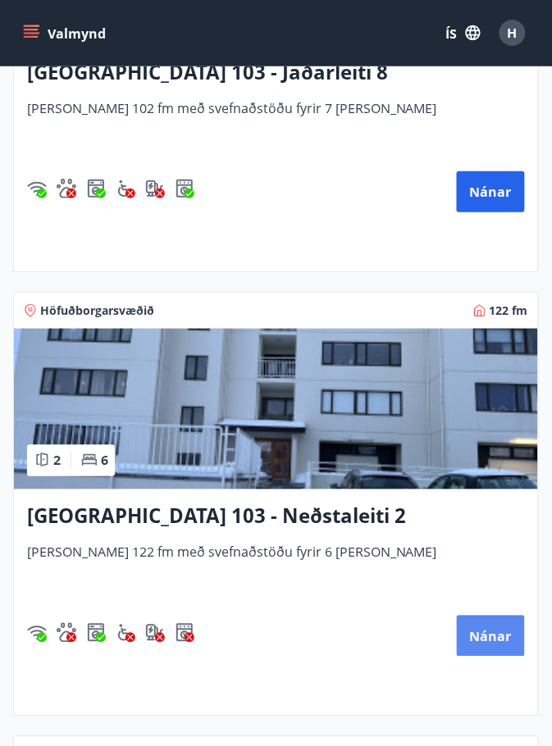
click at [497, 645] on button "Nánar" at bounding box center [491, 636] width 68 height 41
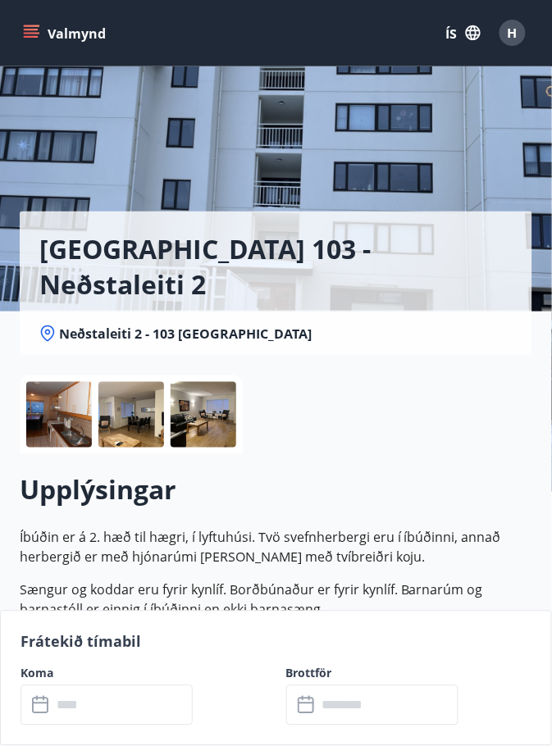
click at [65, 417] on div at bounding box center [59, 415] width 66 height 66
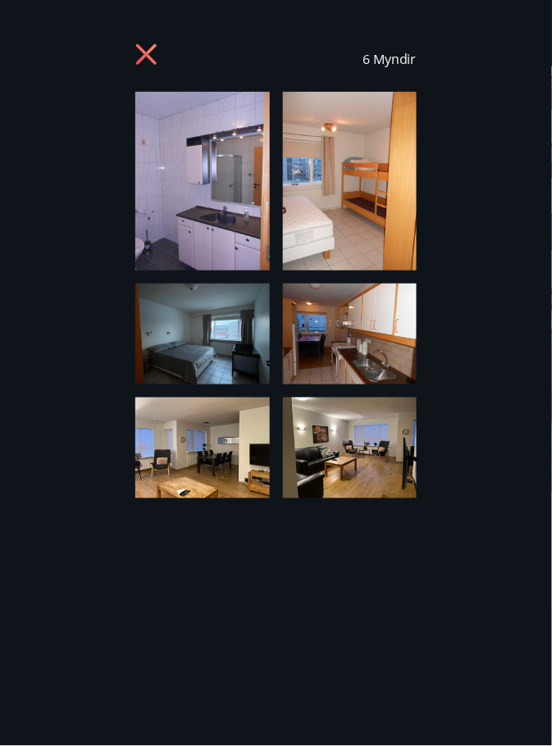
click at [403, 187] on img at bounding box center [350, 181] width 134 height 179
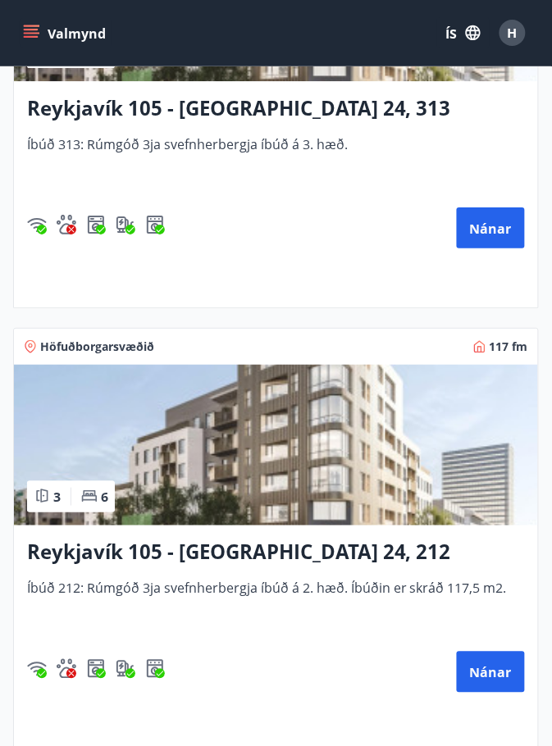
scroll to position [1486, 0]
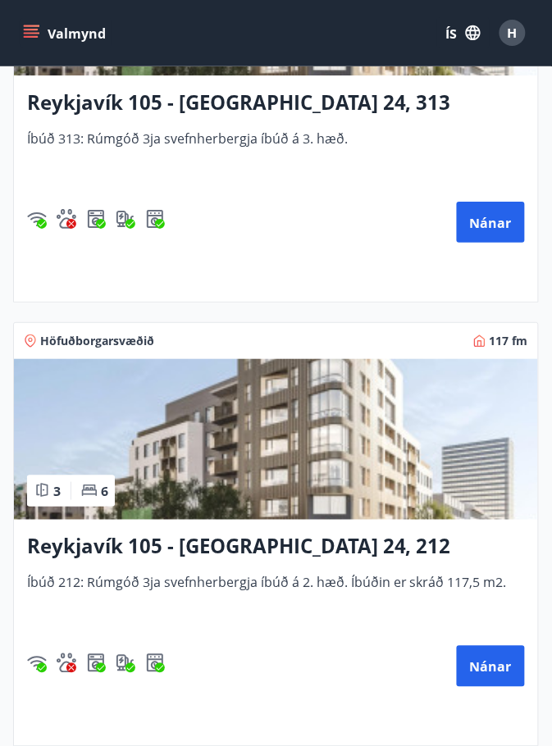
click at [161, 128] on div "Reykjavík 105 - Borgartúni 24, 313 Íbúð 313: Rúmgóð 3ja svefnherbergja íbúð á 3…" at bounding box center [276, 188] width 524 height 226
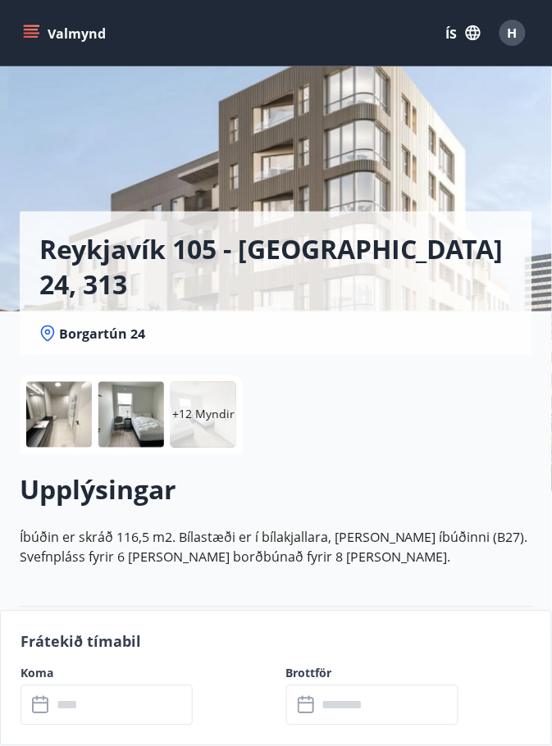
click at [57, 430] on div at bounding box center [59, 415] width 66 height 66
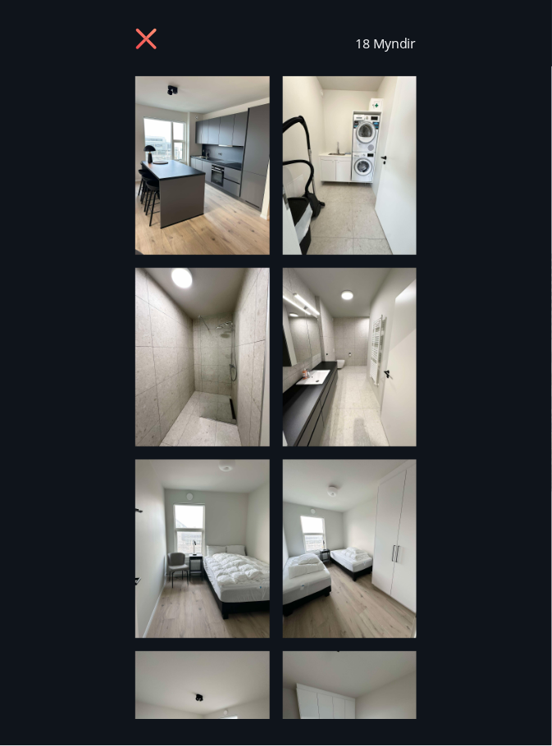
scroll to position [17, 0]
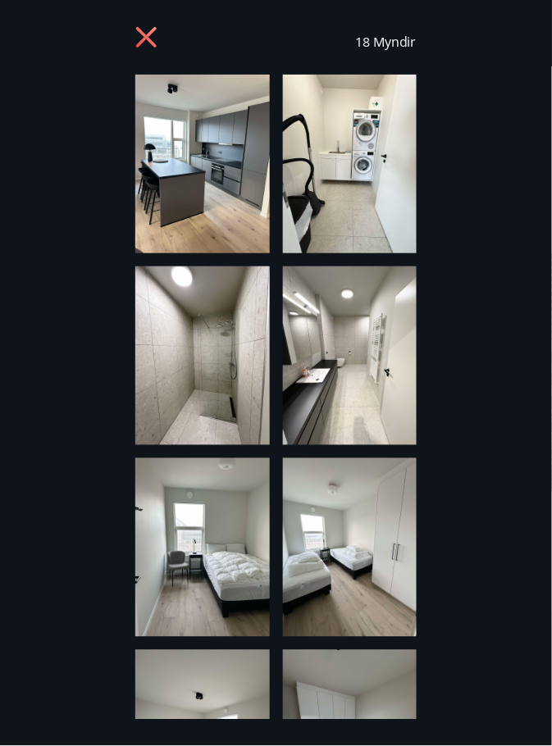
click at [144, 48] on icon at bounding box center [148, 39] width 26 height 26
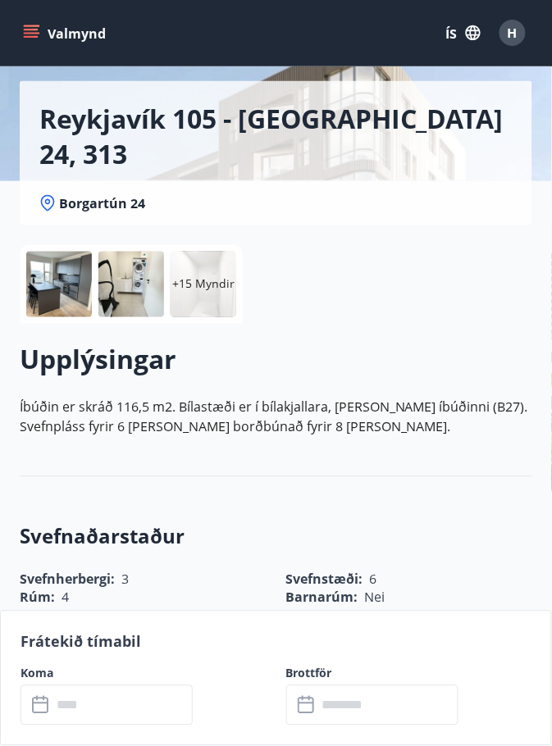
scroll to position [0, 0]
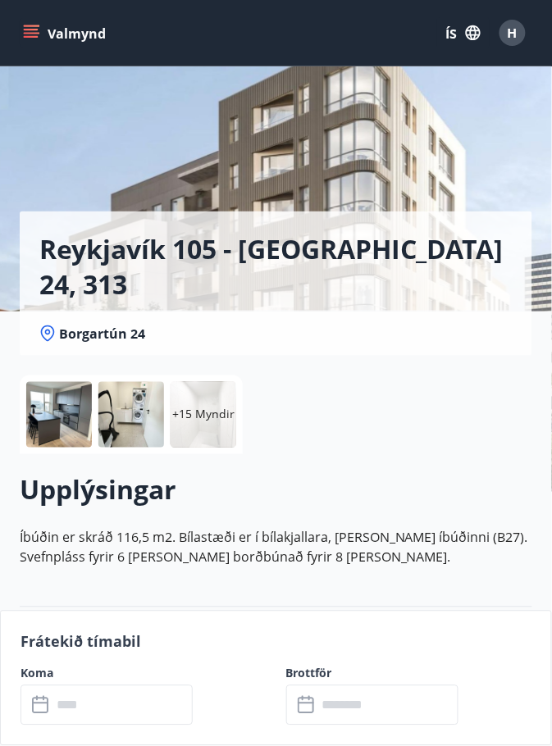
click at [125, 407] on div at bounding box center [131, 415] width 66 height 66
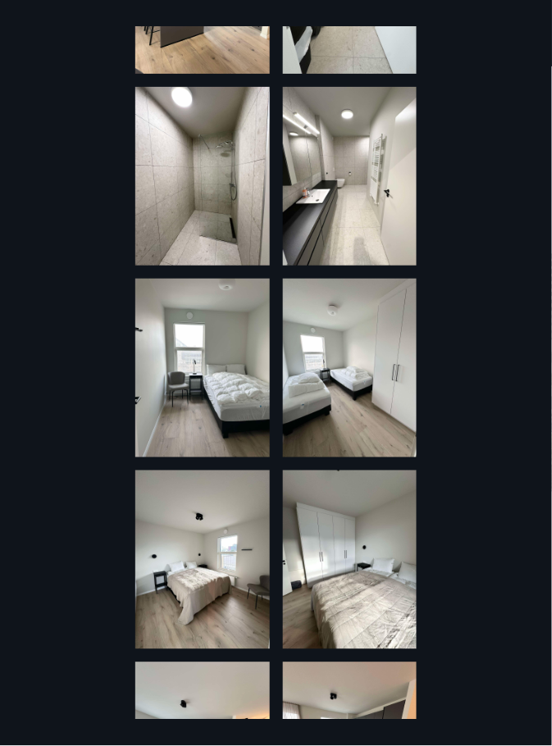
scroll to position [194, 0]
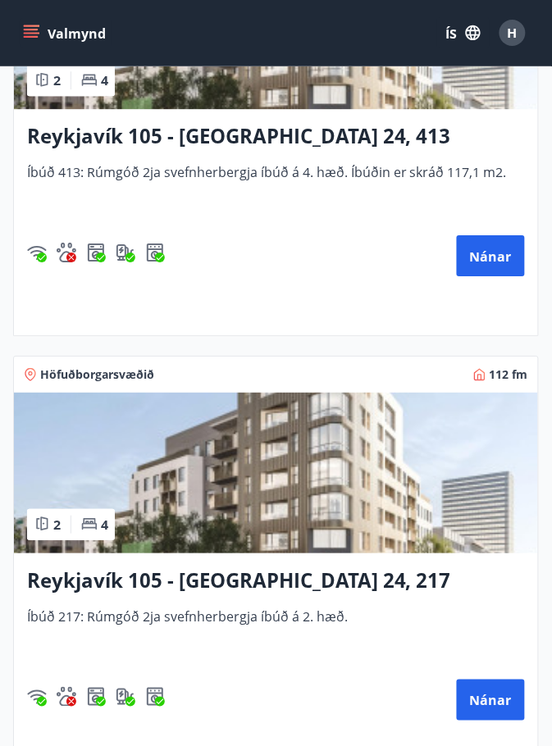
scroll to position [583, 0]
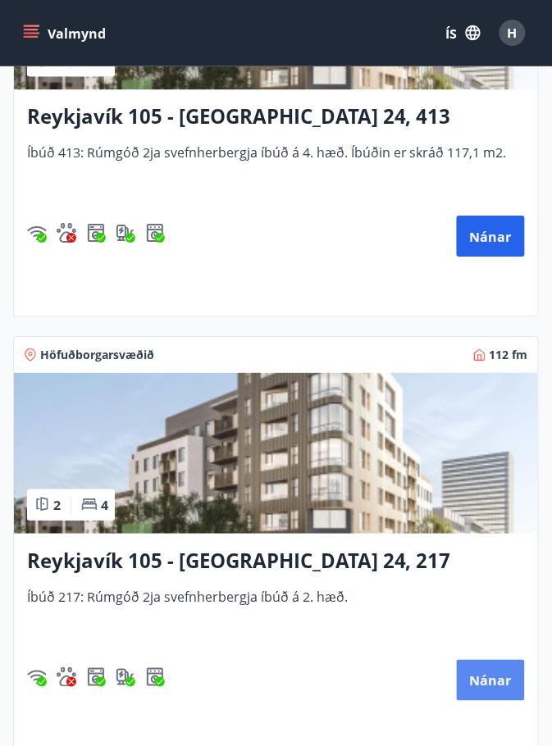
click at [508, 696] on button "Nánar" at bounding box center [491, 680] width 68 height 41
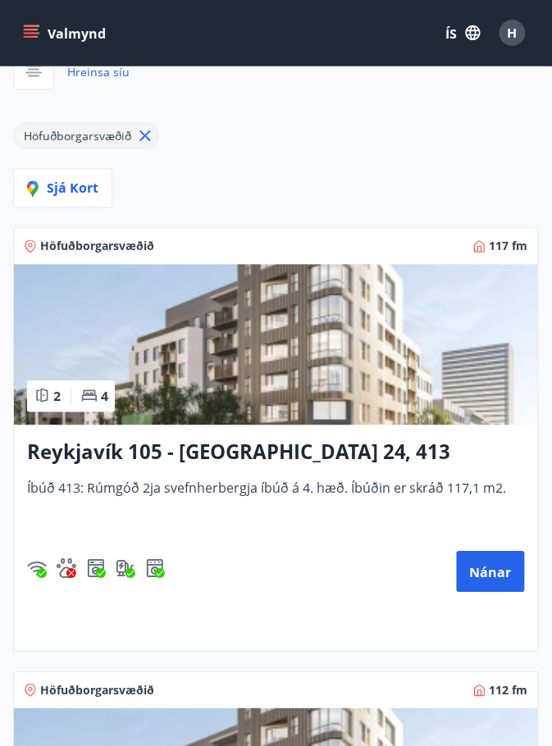
scroll to position [247, 0]
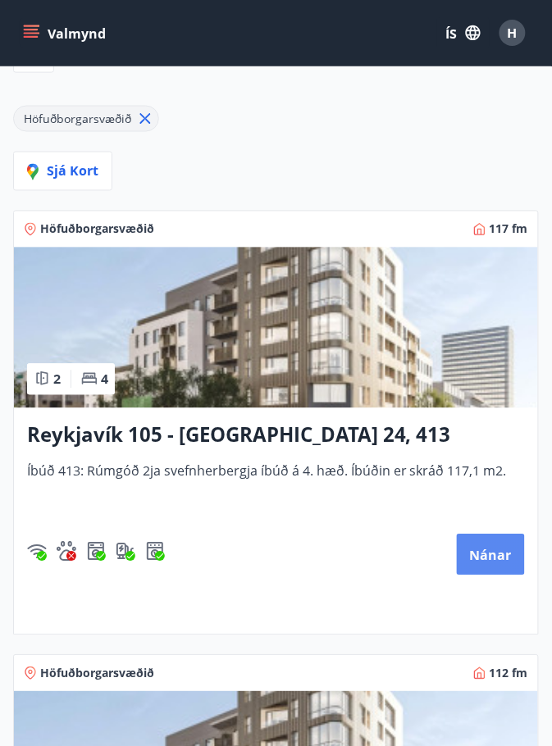
click at [493, 560] on font "Nánar" at bounding box center [491, 556] width 42 height 18
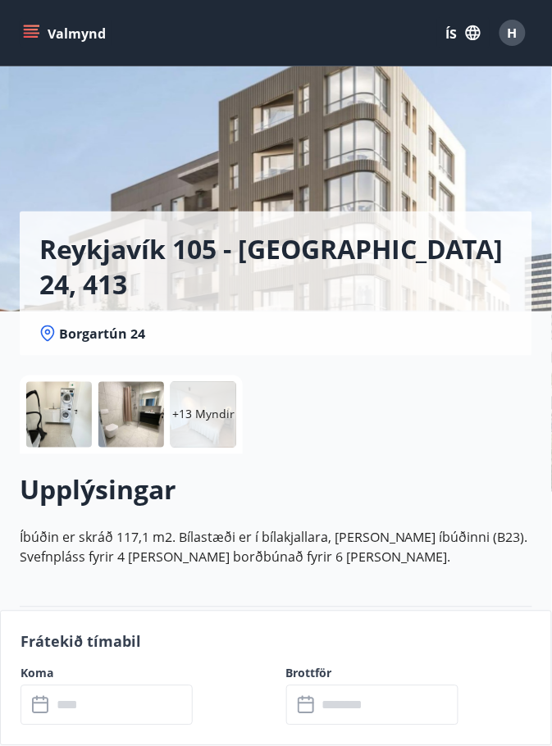
click at [70, 412] on div at bounding box center [59, 415] width 66 height 66
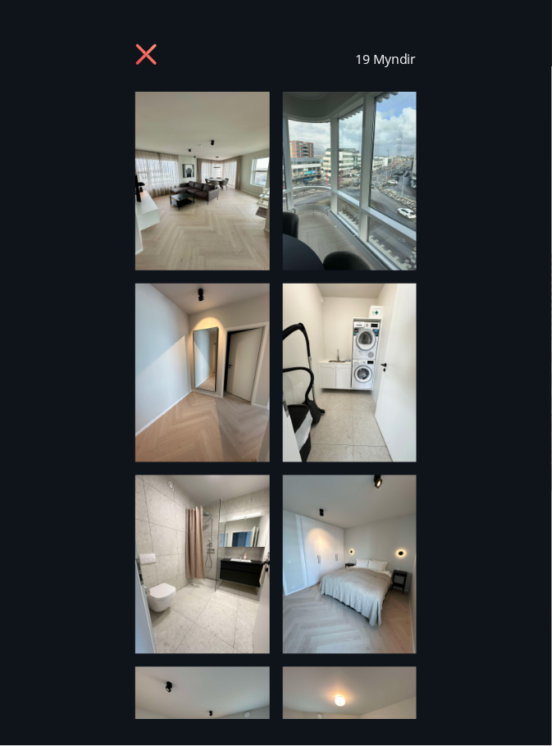
click at [218, 217] on img at bounding box center [202, 181] width 134 height 179
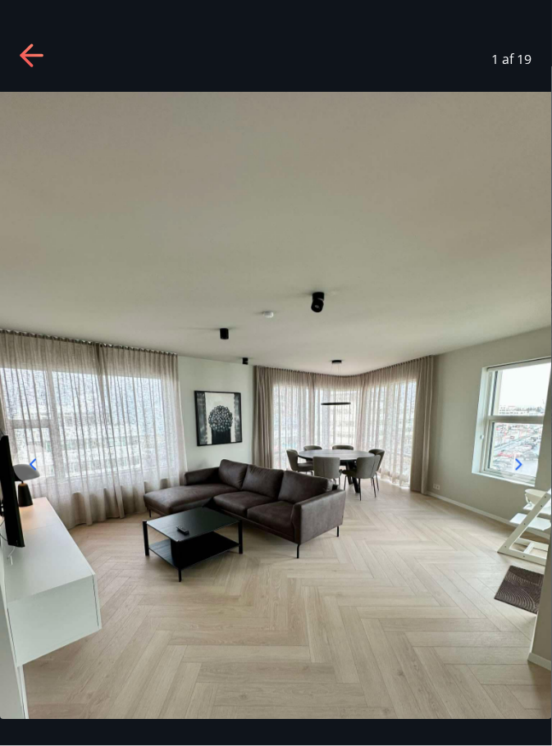
click at [516, 475] on icon at bounding box center [519, 465] width 20 height 20
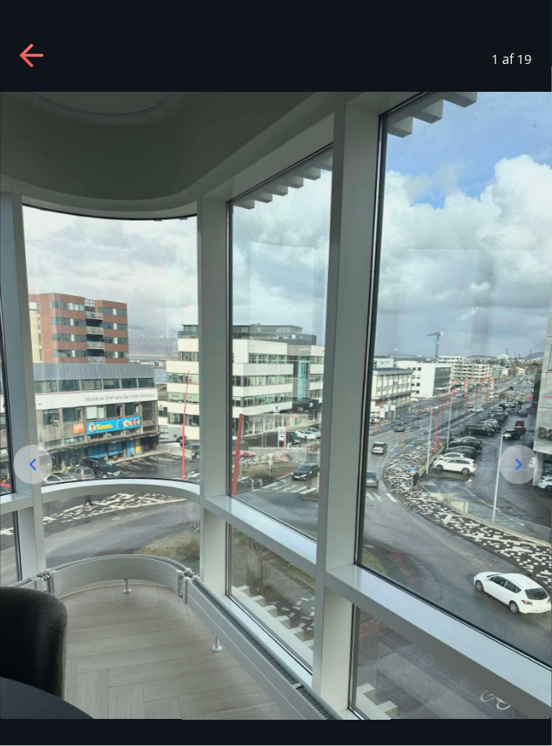
click at [522, 475] on icon at bounding box center [519, 465] width 20 height 20
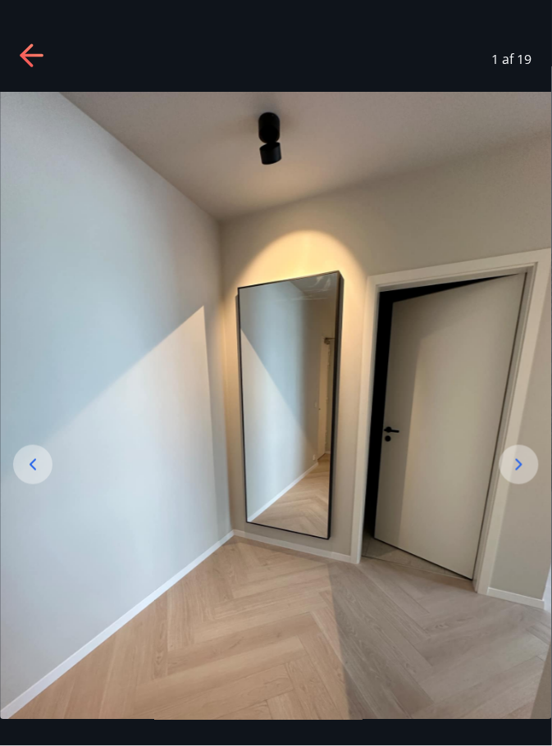
click at [513, 475] on icon at bounding box center [519, 465] width 20 height 20
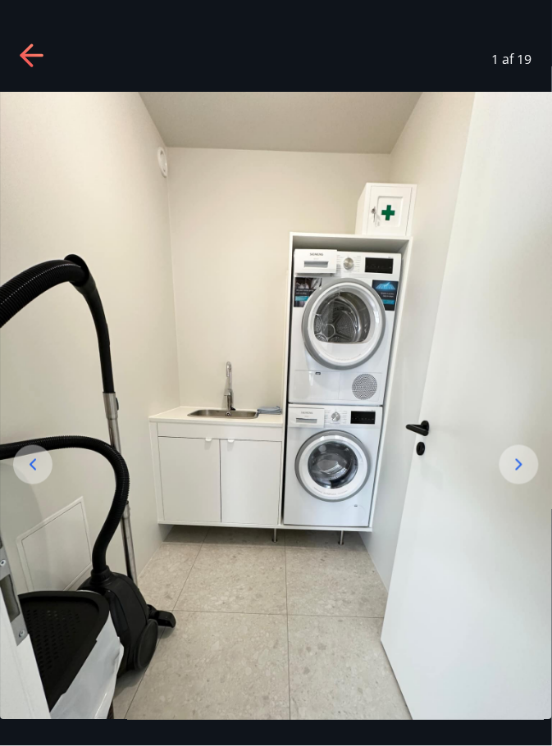
click at [522, 475] on icon at bounding box center [519, 465] width 20 height 20
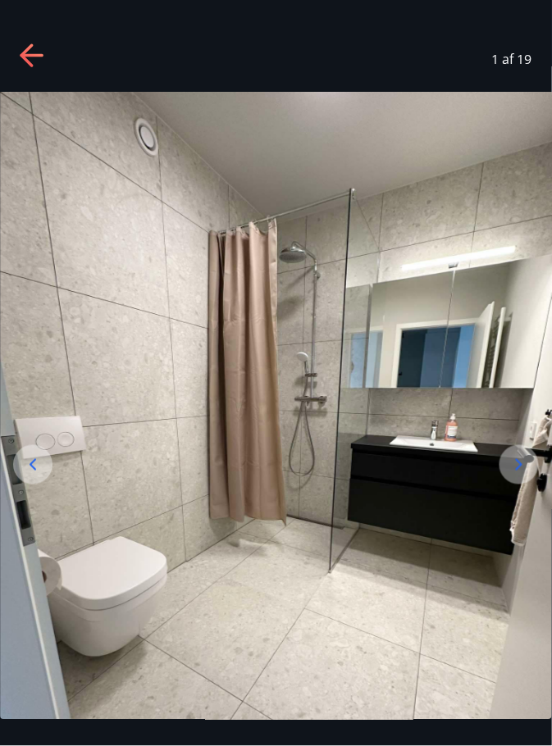
click at [518, 471] on icon at bounding box center [519, 464] width 7 height 11
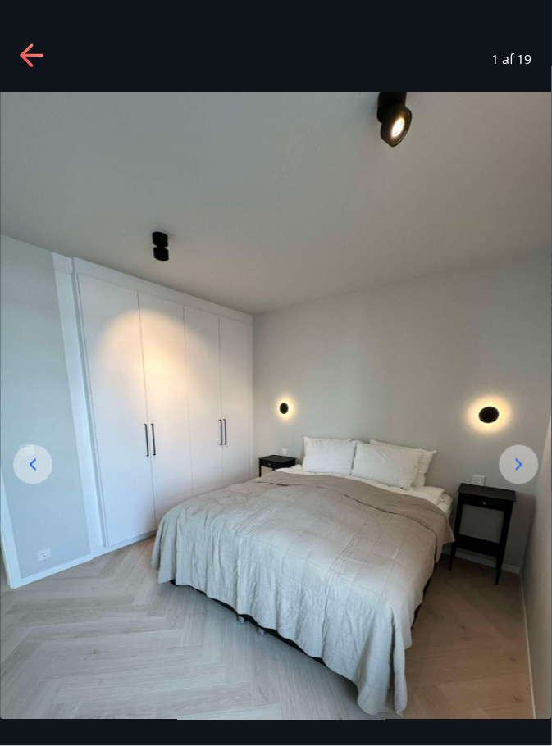
click at [517, 475] on icon at bounding box center [519, 465] width 20 height 20
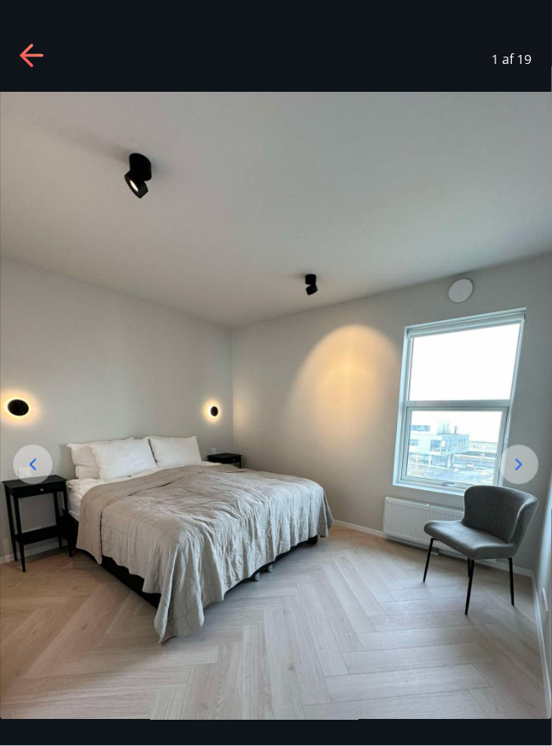
click at [519, 475] on icon at bounding box center [519, 465] width 20 height 20
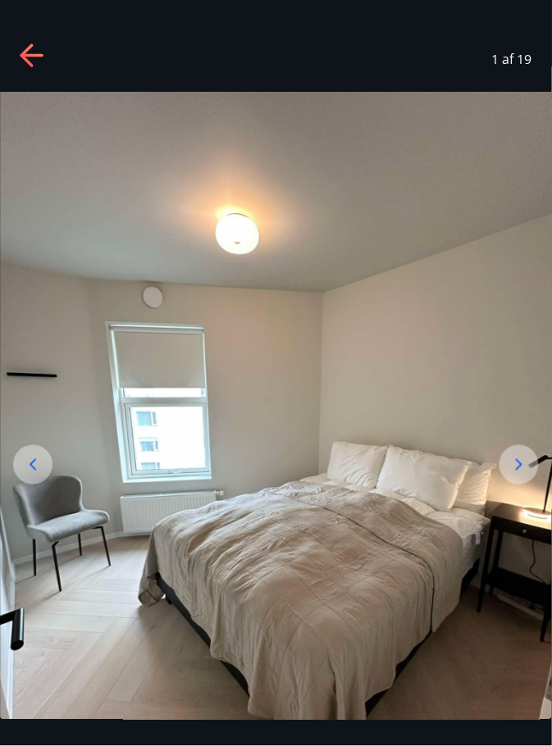
click at [519, 475] on icon at bounding box center [519, 465] width 20 height 20
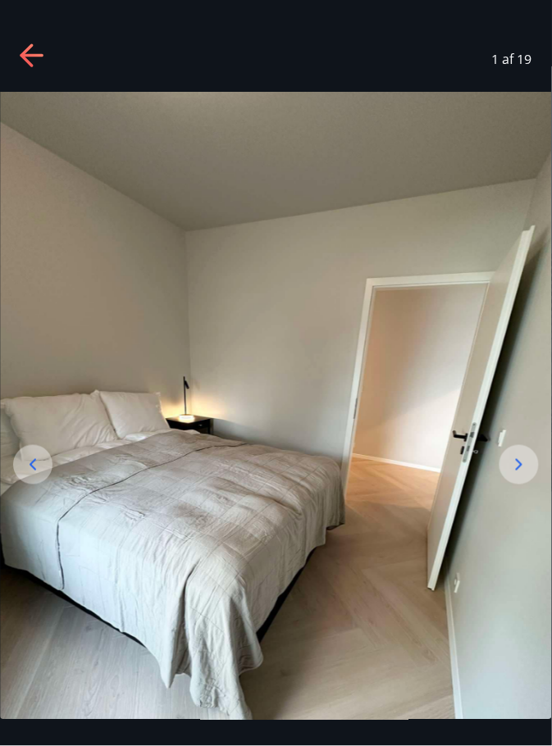
click at [523, 475] on icon at bounding box center [519, 465] width 20 height 20
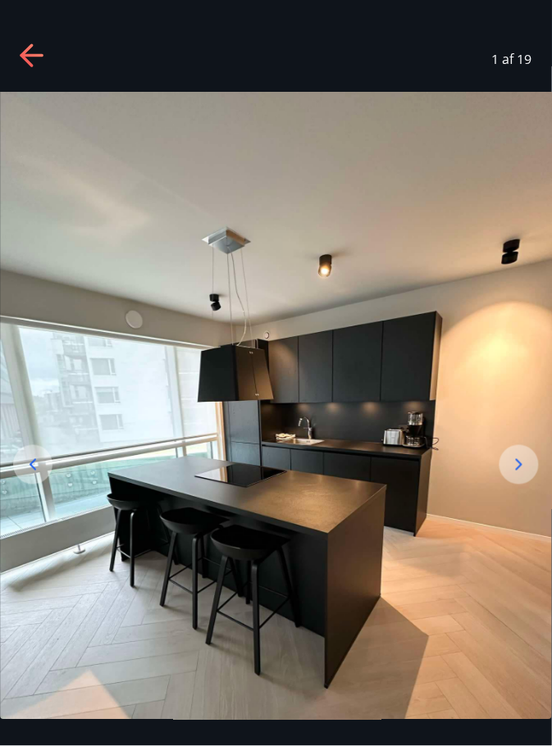
click at [517, 471] on icon at bounding box center [519, 464] width 7 height 11
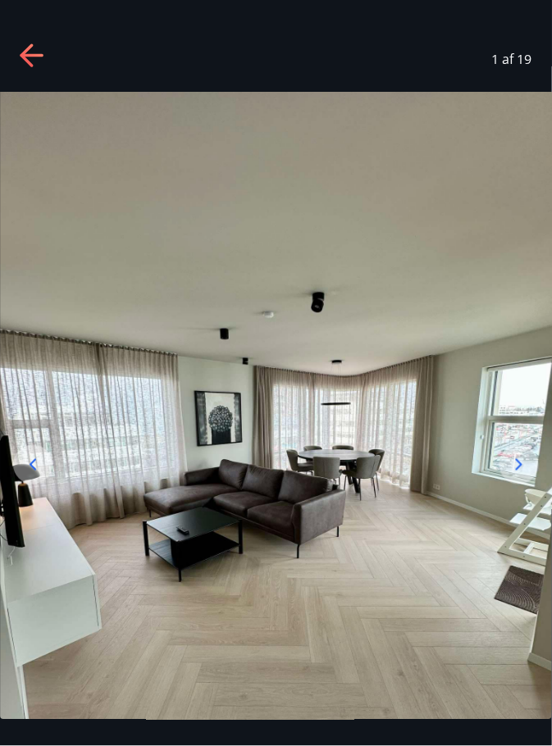
click at [518, 475] on icon at bounding box center [519, 465] width 20 height 20
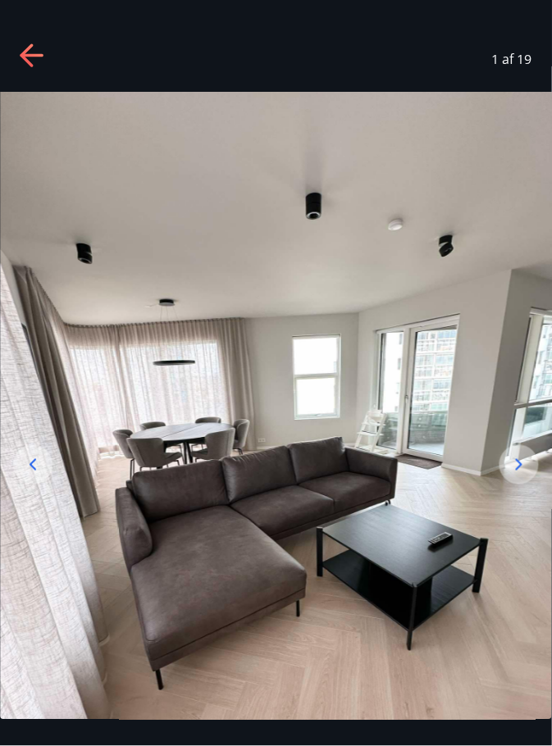
click at [518, 475] on icon at bounding box center [519, 465] width 20 height 20
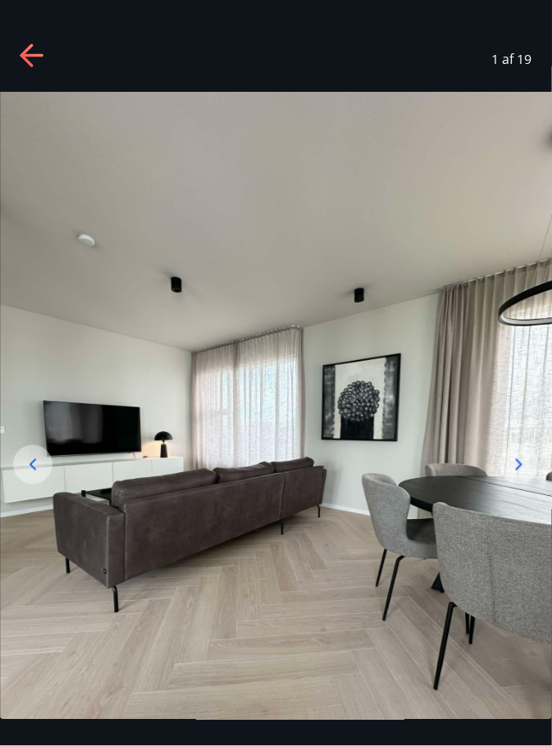
click at [520, 471] on icon at bounding box center [519, 464] width 7 height 11
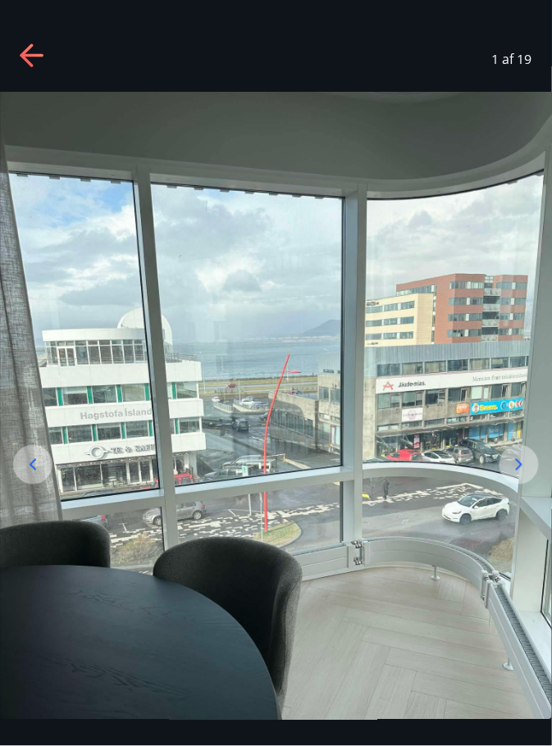
click at [518, 485] on div at bounding box center [518, 464] width 39 height 39
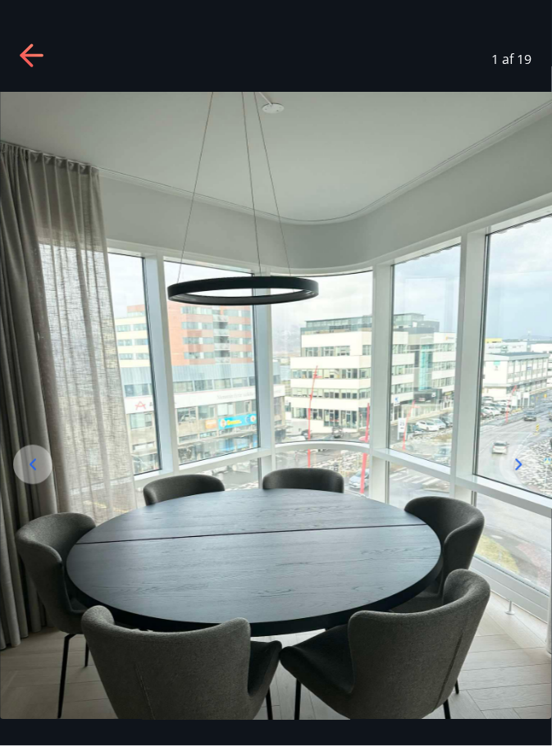
click at [524, 475] on icon at bounding box center [519, 465] width 20 height 20
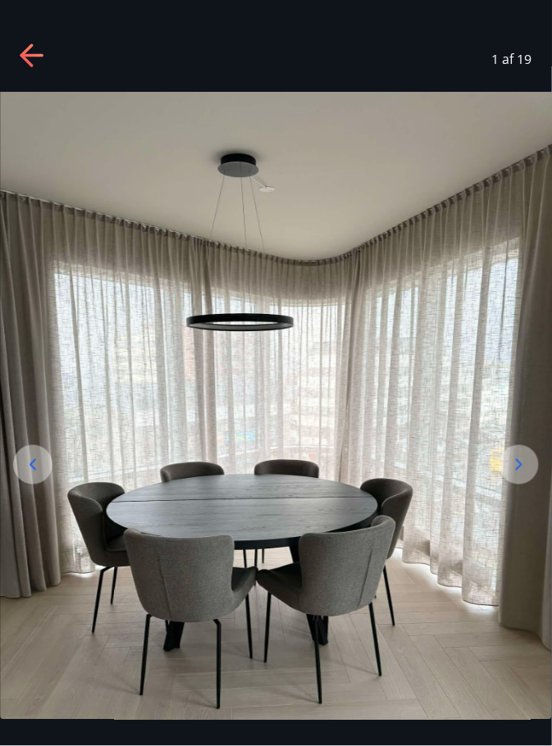
click at [521, 471] on icon at bounding box center [519, 464] width 7 height 11
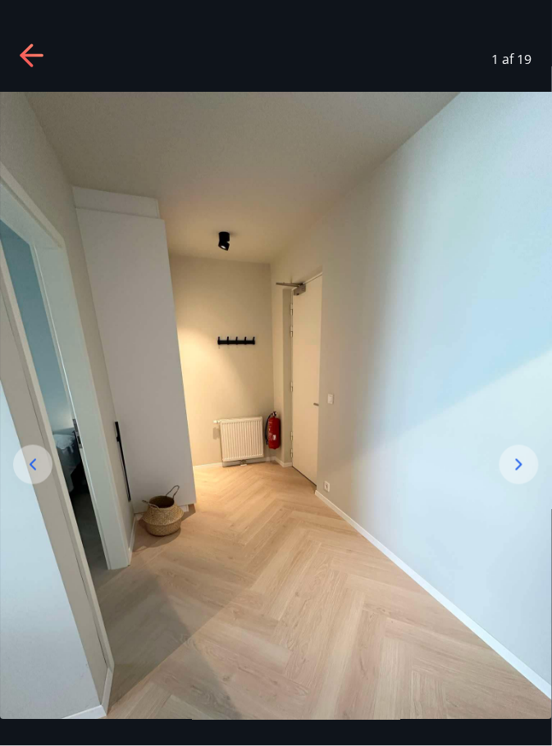
click at [521, 475] on icon at bounding box center [519, 465] width 20 height 20
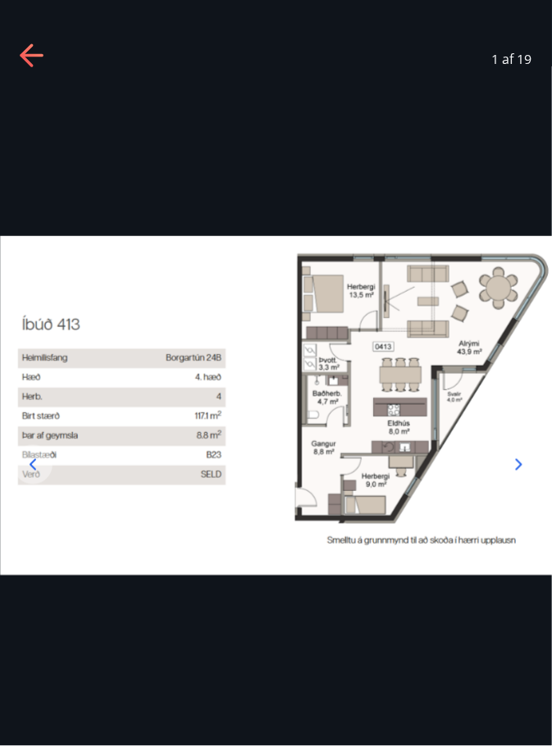
click at [517, 475] on icon at bounding box center [519, 465] width 20 height 20
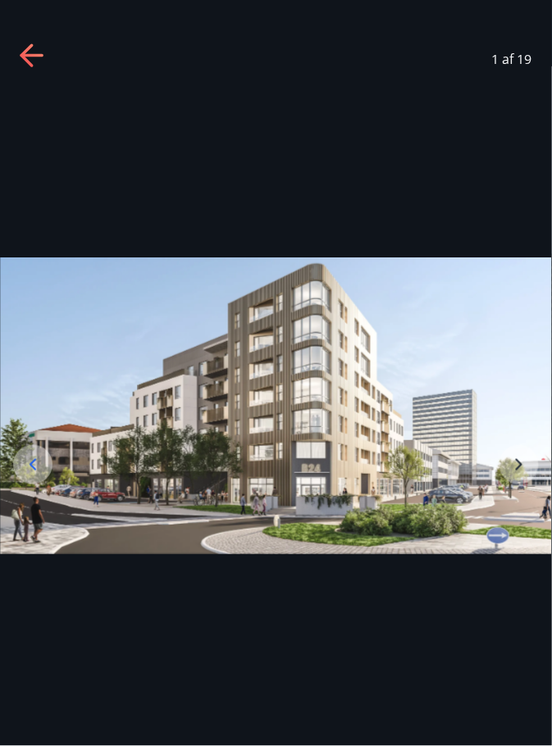
click at [39, 475] on icon at bounding box center [33, 465] width 20 height 20
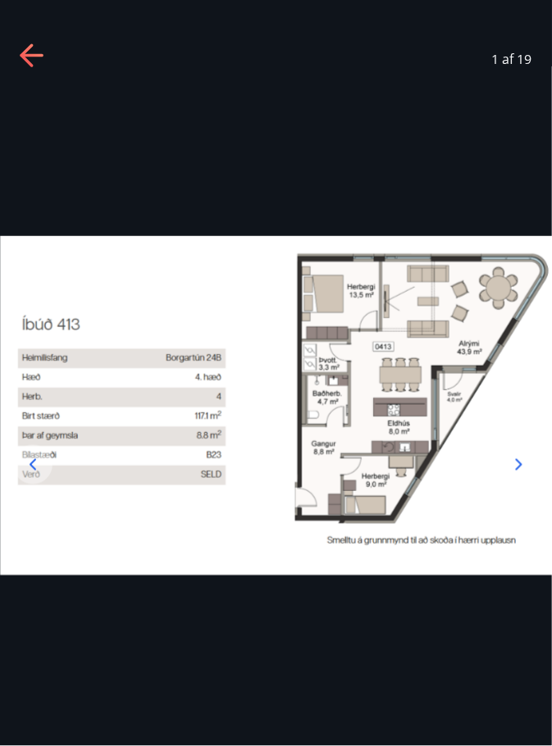
click at [39, 475] on icon at bounding box center [33, 465] width 20 height 20
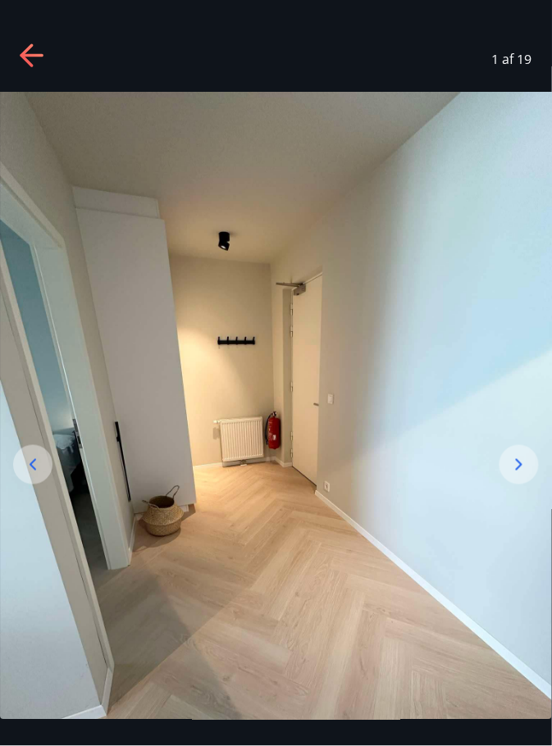
click at [39, 475] on icon at bounding box center [33, 465] width 20 height 20
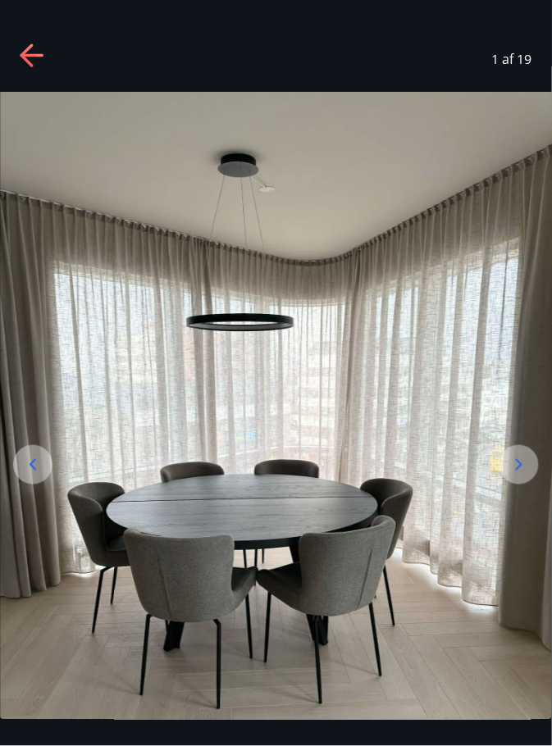
click at [34, 475] on icon at bounding box center [33, 465] width 20 height 20
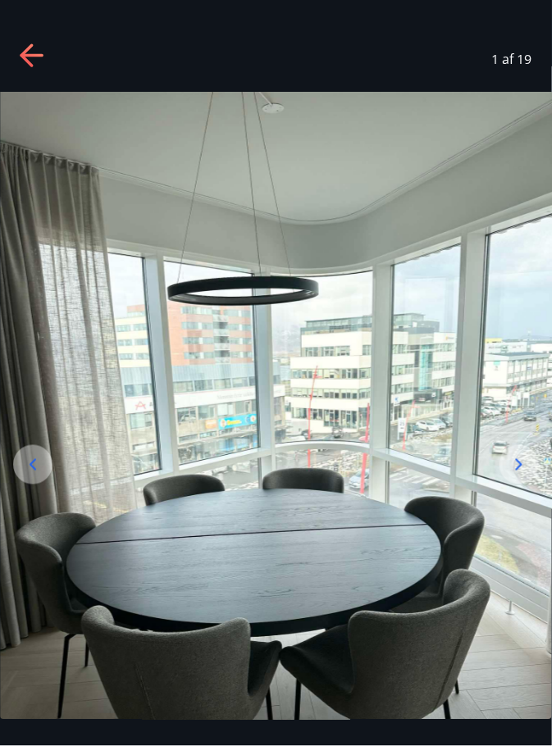
click at [41, 475] on icon at bounding box center [33, 465] width 20 height 20
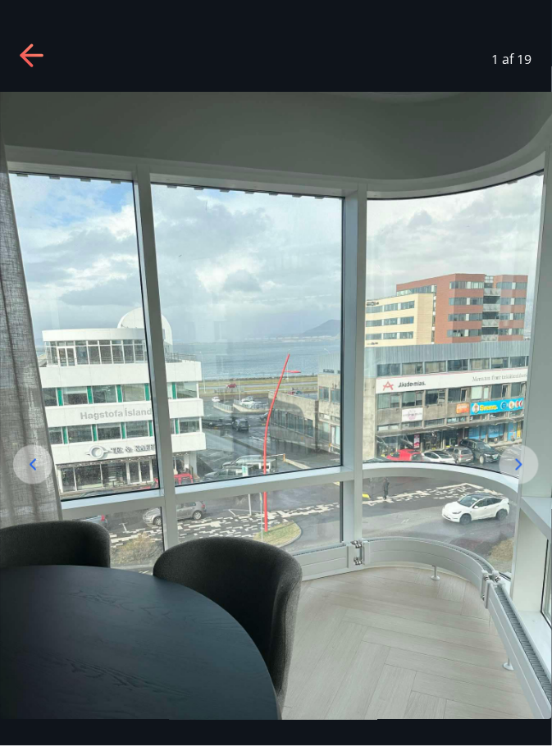
click at [40, 475] on icon at bounding box center [33, 465] width 20 height 20
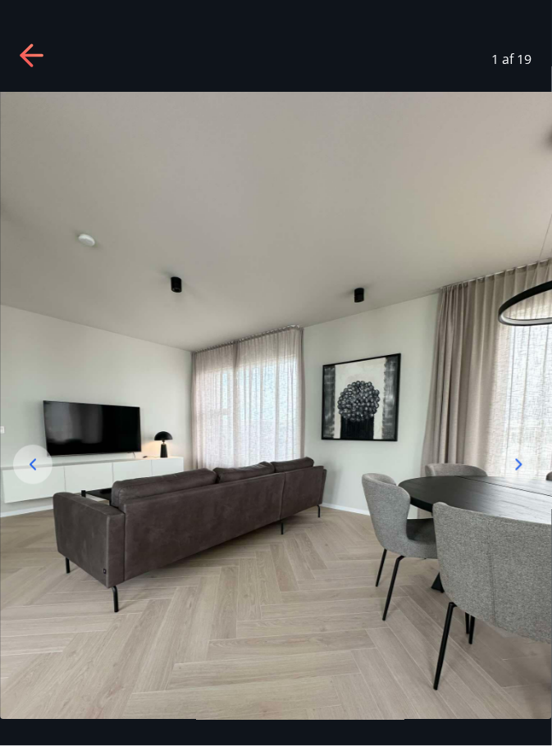
click at [37, 475] on icon at bounding box center [33, 465] width 20 height 20
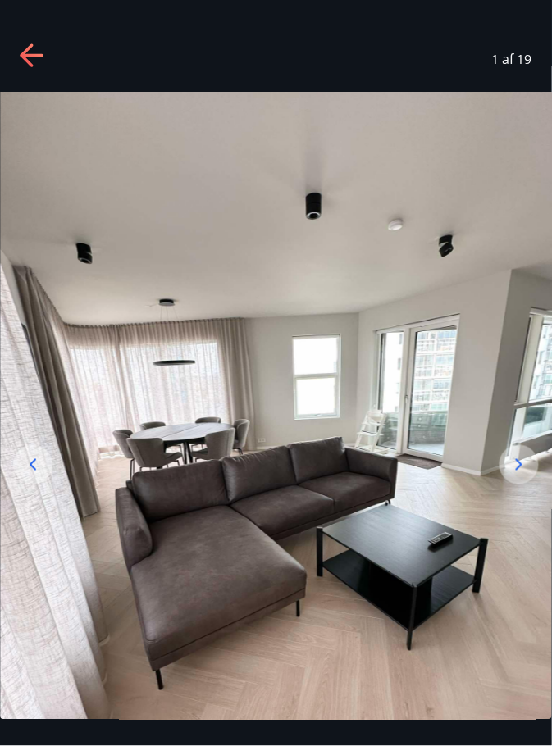
click at [42, 475] on icon at bounding box center [33, 465] width 20 height 20
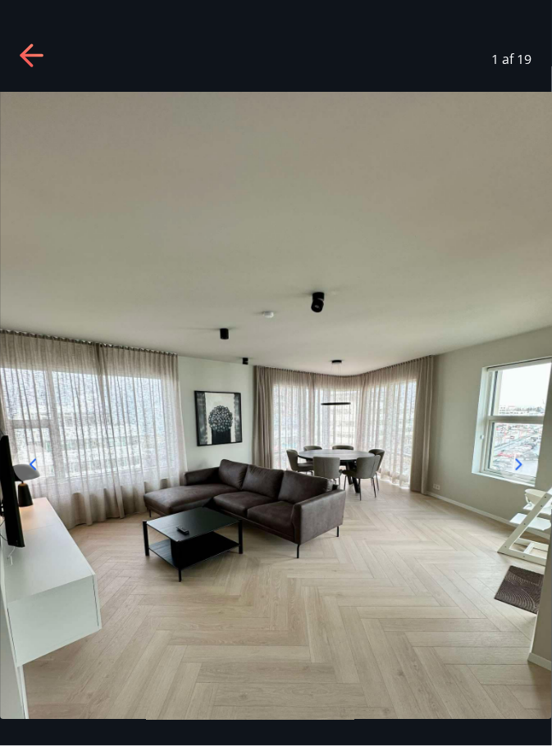
click at [42, 475] on icon at bounding box center [33, 465] width 20 height 20
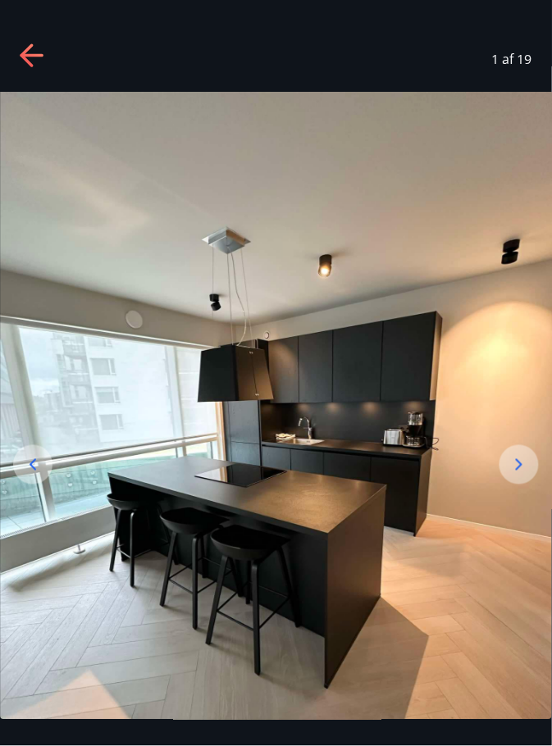
click at [39, 475] on icon at bounding box center [33, 465] width 20 height 20
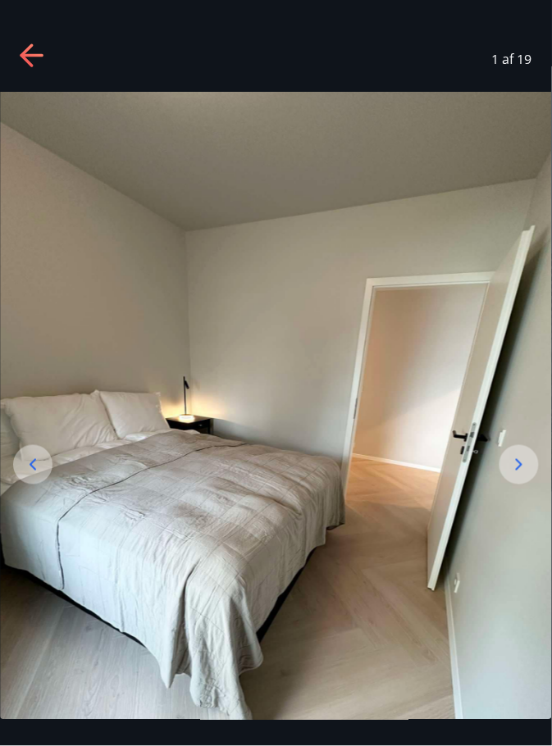
click at [33, 475] on icon at bounding box center [33, 465] width 20 height 20
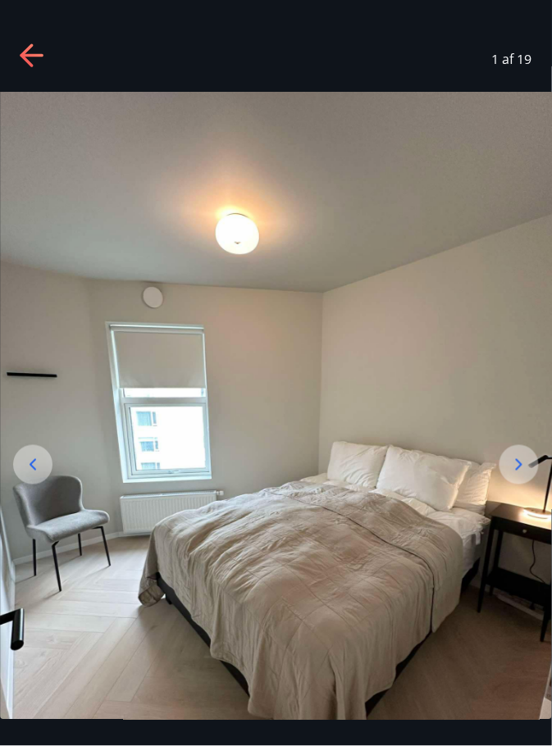
click at [39, 475] on icon at bounding box center [33, 465] width 20 height 20
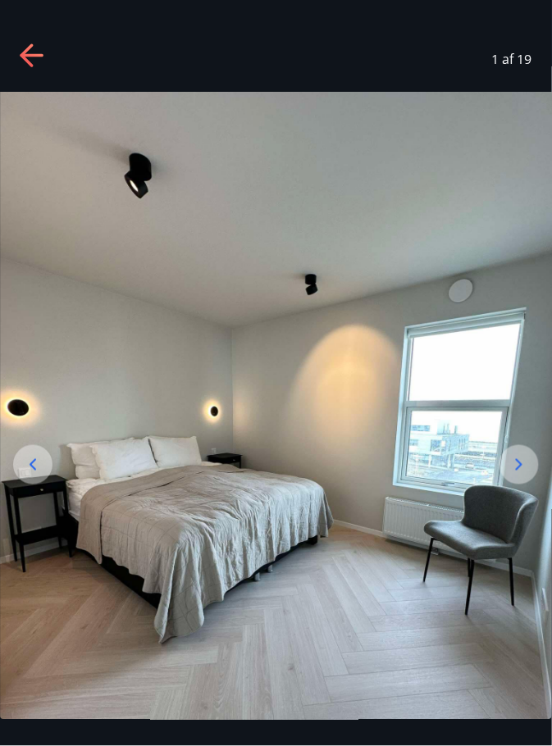
click at [519, 471] on icon at bounding box center [519, 464] width 7 height 11
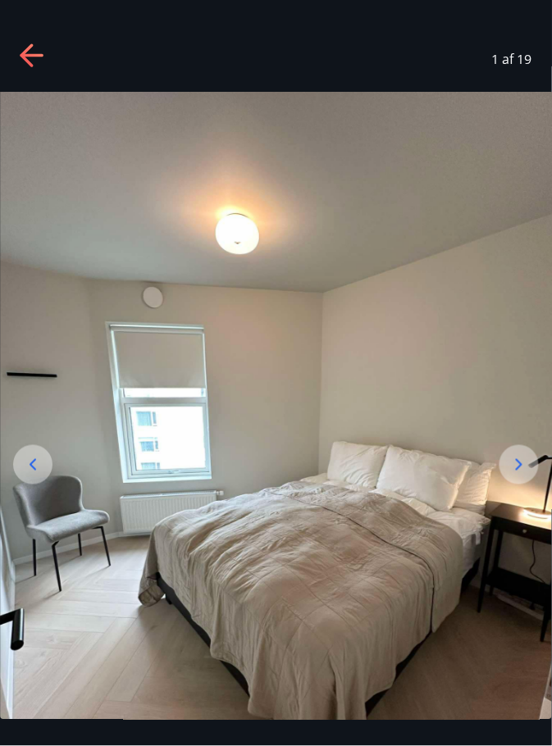
click at [520, 475] on icon at bounding box center [519, 465] width 20 height 20
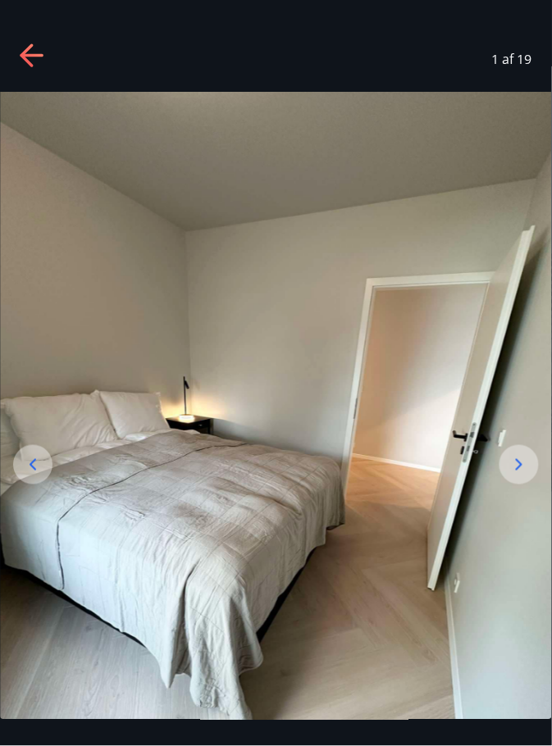
click at [21, 485] on div at bounding box center [32, 464] width 39 height 39
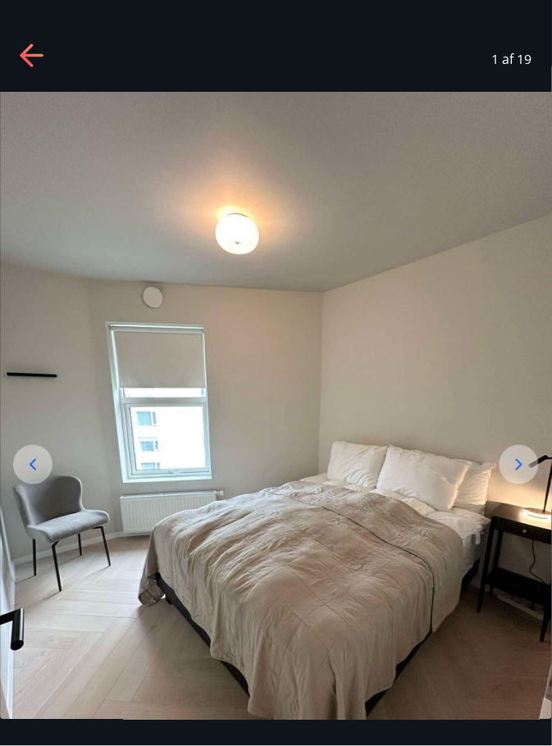
click at [20, 485] on div at bounding box center [32, 464] width 39 height 39
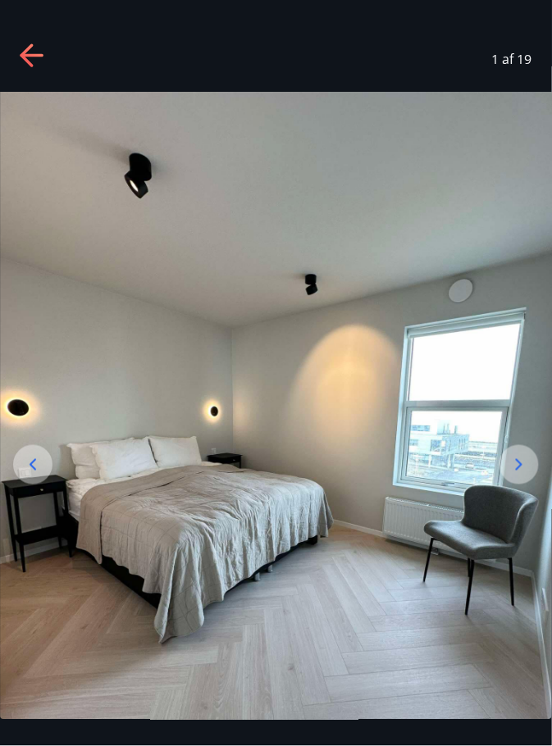
click at [507, 485] on div at bounding box center [518, 464] width 39 height 39
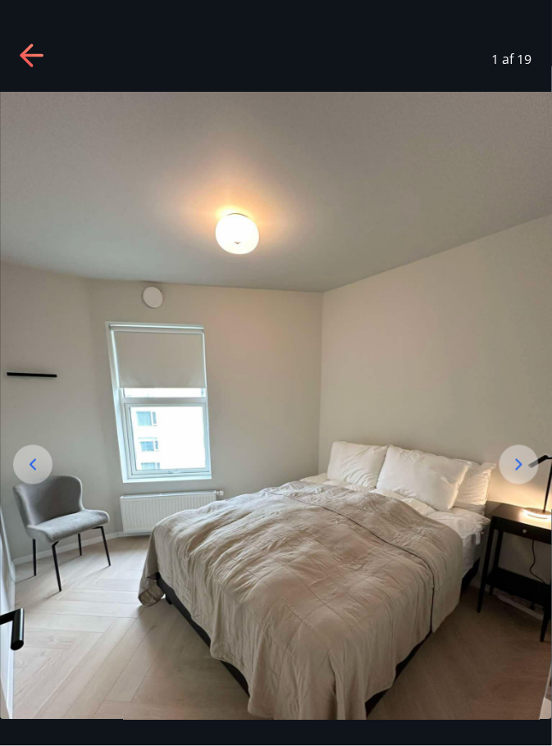
click at [520, 475] on icon at bounding box center [519, 465] width 20 height 20
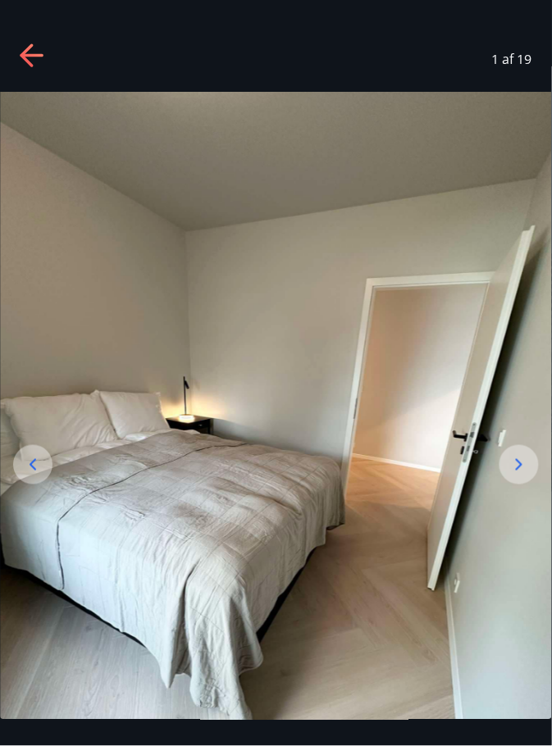
click at [518, 475] on icon at bounding box center [519, 465] width 20 height 20
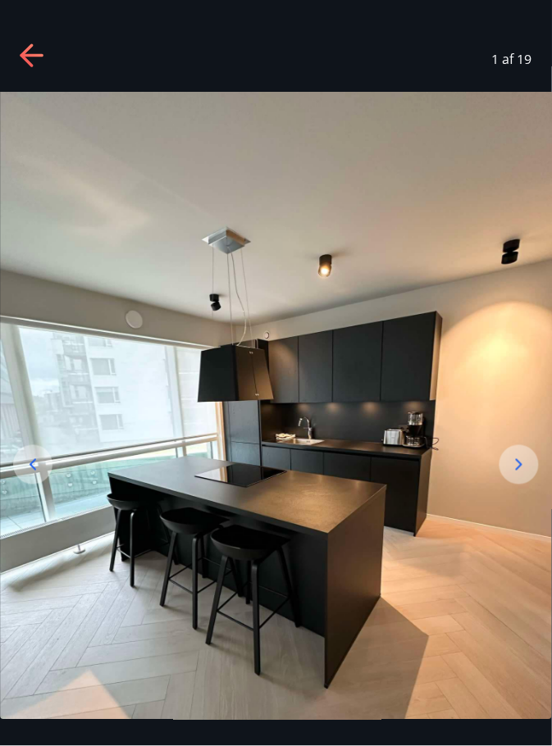
click at [515, 475] on icon at bounding box center [519, 465] width 20 height 20
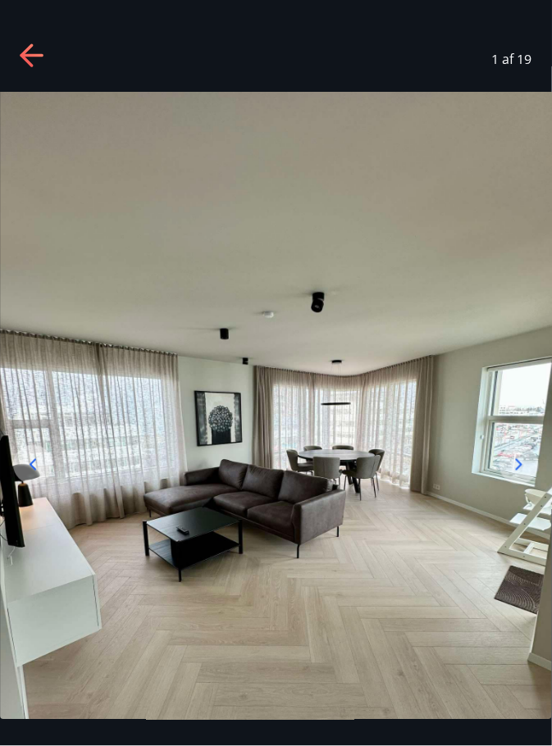
click at [512, 475] on icon at bounding box center [519, 465] width 20 height 20
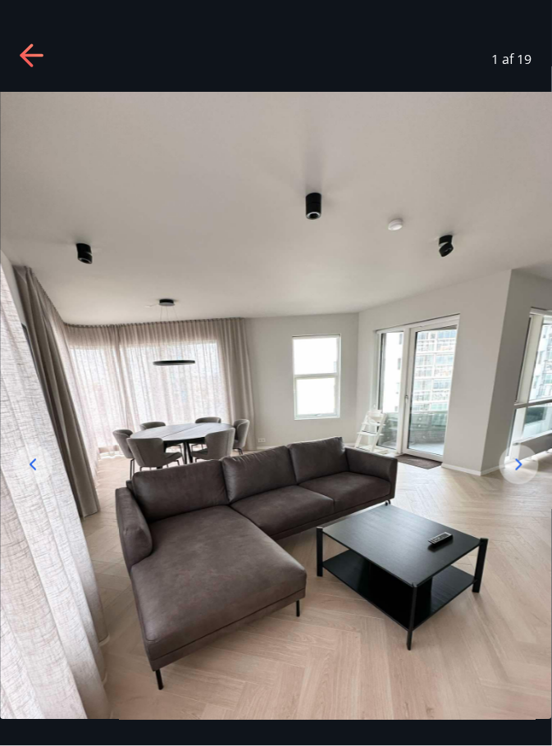
click at [509, 475] on icon at bounding box center [519, 465] width 20 height 20
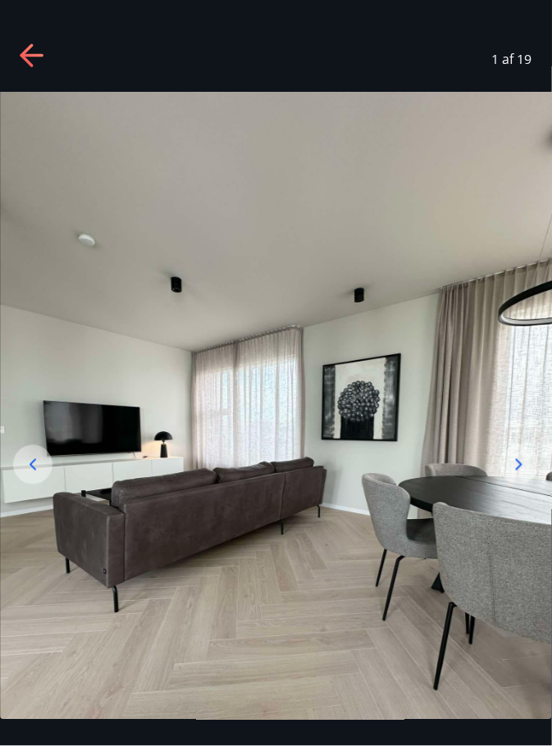
click at [510, 475] on icon at bounding box center [519, 465] width 20 height 20
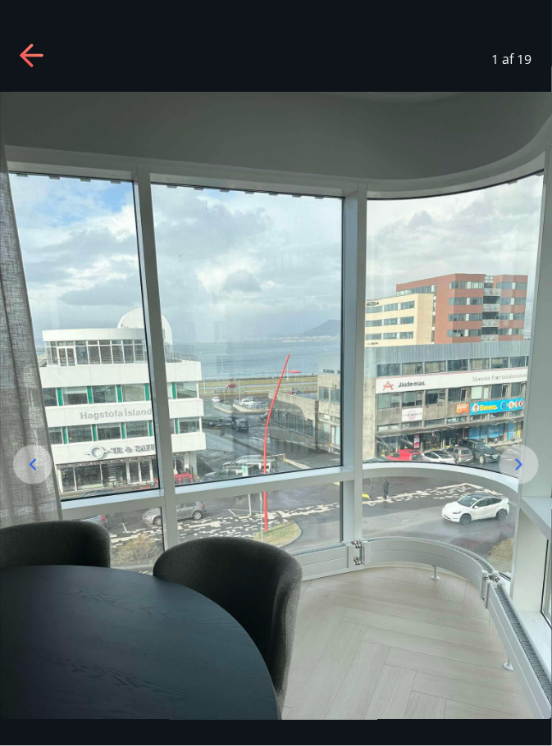
click at [516, 475] on icon at bounding box center [519, 465] width 20 height 20
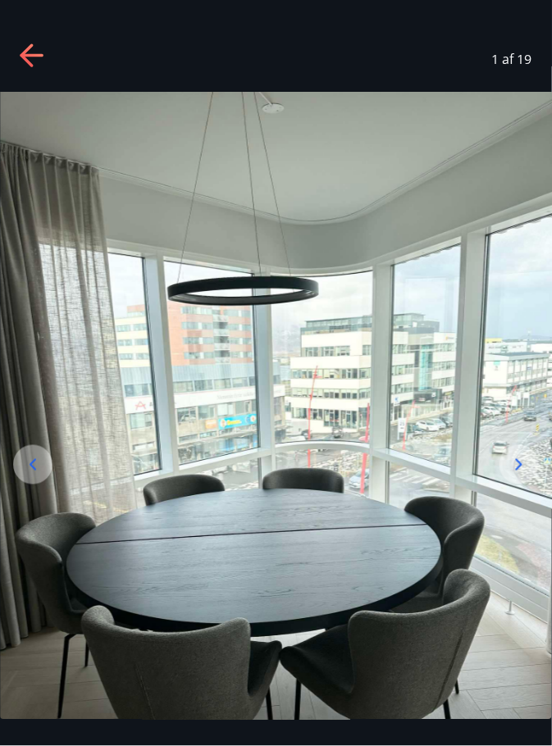
click at [516, 475] on icon at bounding box center [519, 465] width 20 height 20
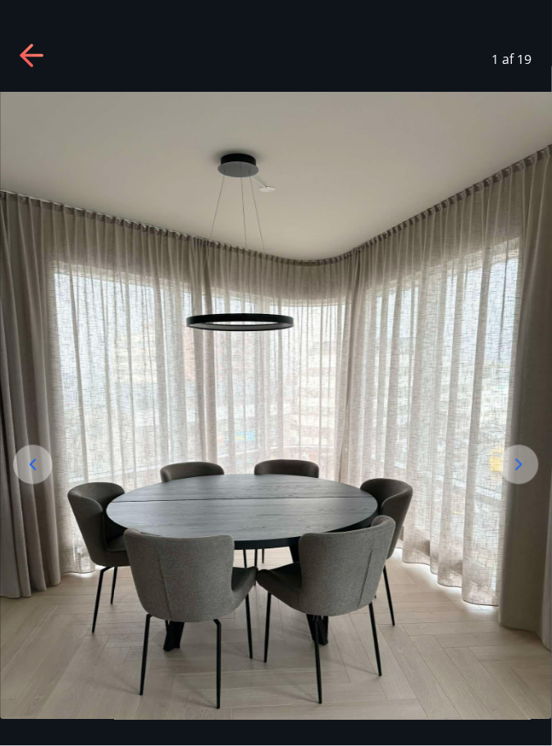
click at [516, 475] on icon at bounding box center [519, 465] width 20 height 20
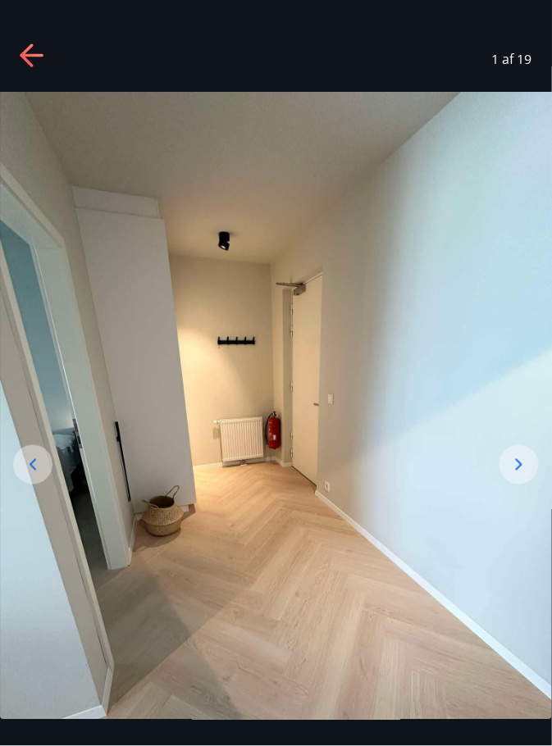
click at [515, 475] on icon at bounding box center [519, 465] width 20 height 20
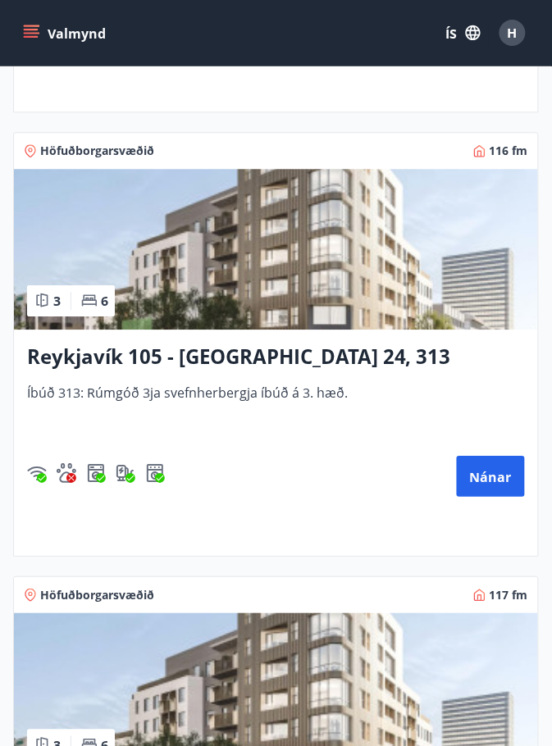
scroll to position [1247, 0]
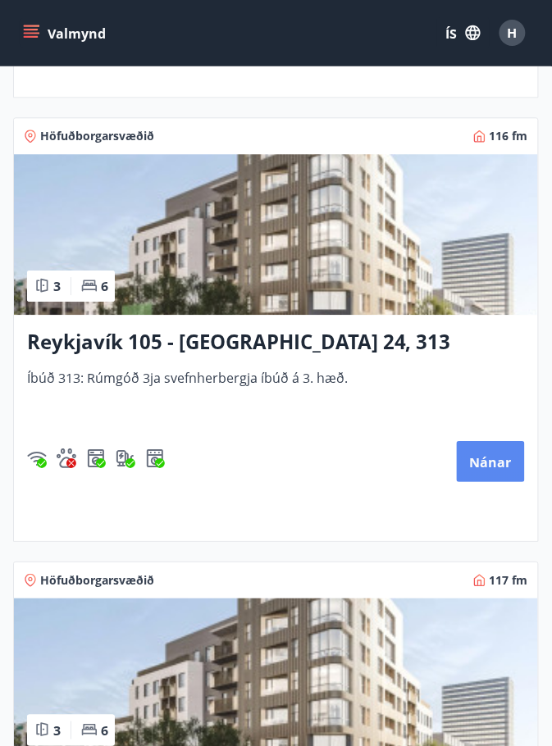
click at [485, 454] on font "Nánar" at bounding box center [491, 463] width 42 height 18
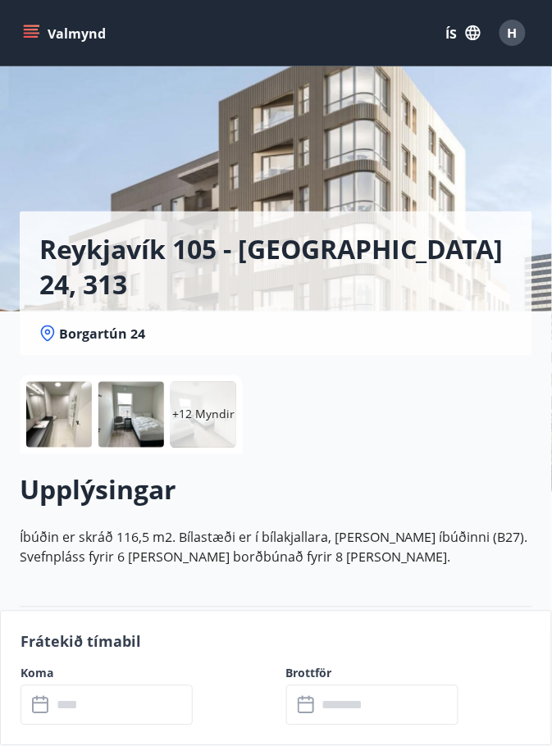
click at [203, 415] on font "+12 Myndir" at bounding box center [203, 415] width 62 height 16
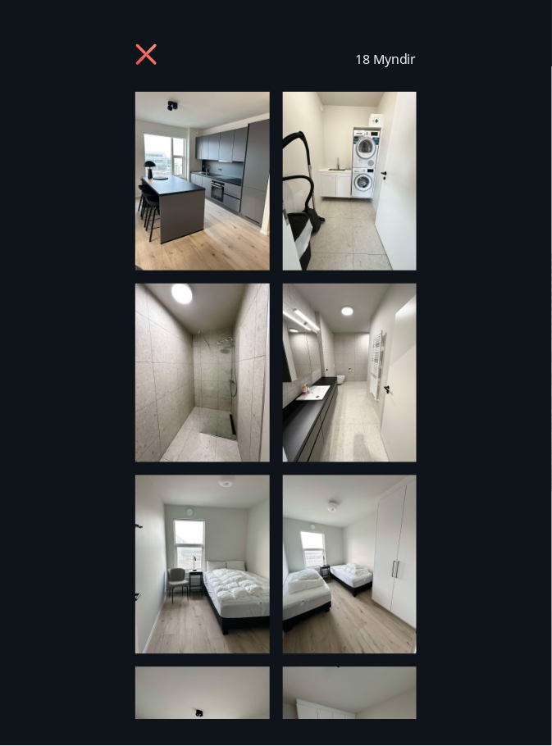
click at [218, 200] on img at bounding box center [202, 181] width 134 height 179
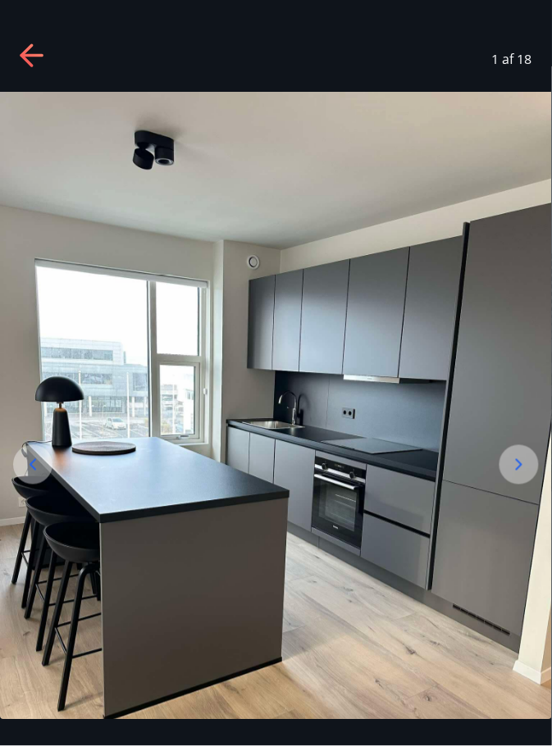
click at [516, 475] on icon at bounding box center [519, 465] width 20 height 20
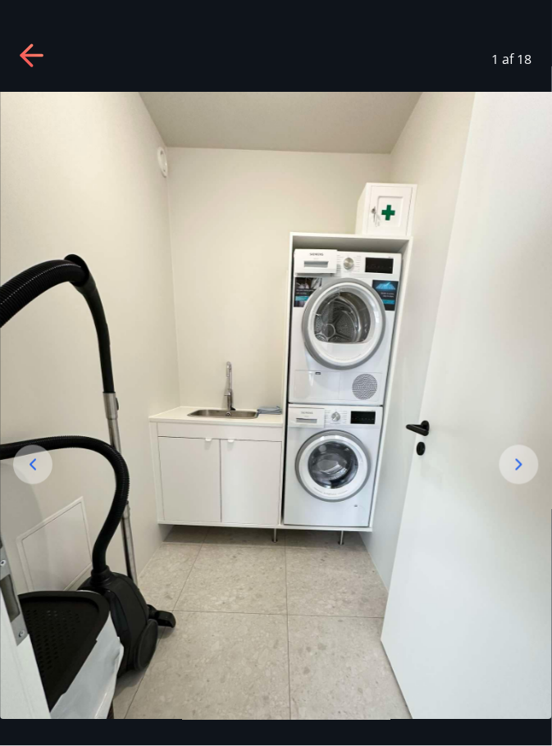
click at [517, 475] on icon at bounding box center [519, 465] width 20 height 20
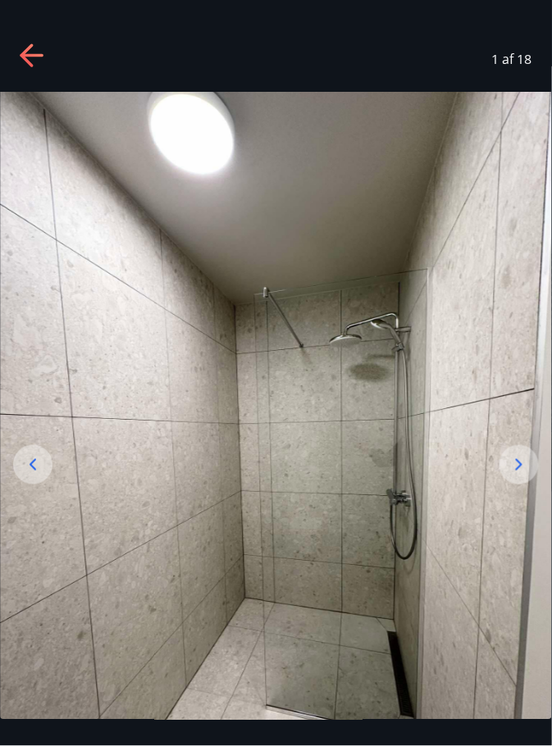
click at [517, 471] on icon at bounding box center [519, 464] width 7 height 11
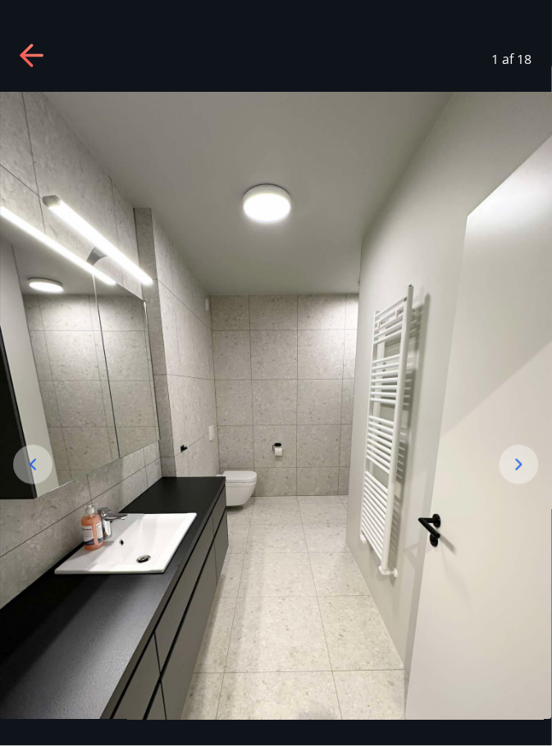
click at [522, 471] on icon at bounding box center [519, 464] width 7 height 11
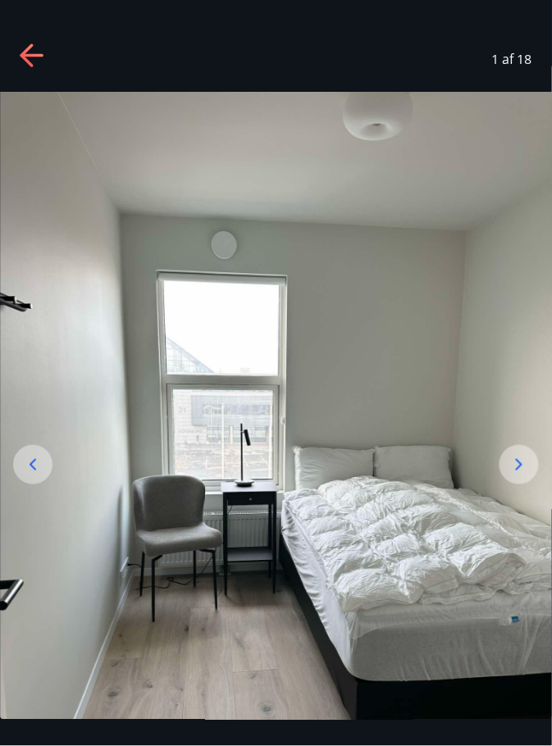
click at [517, 471] on icon at bounding box center [519, 464] width 7 height 11
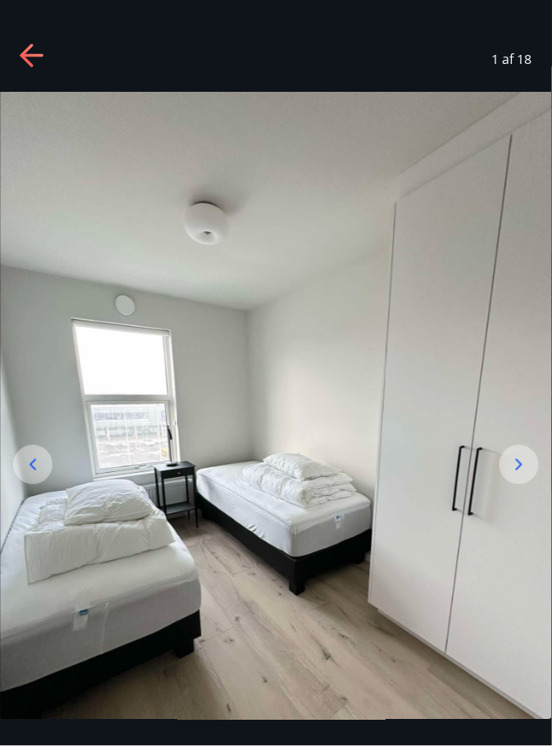
click at [522, 475] on icon at bounding box center [519, 465] width 20 height 20
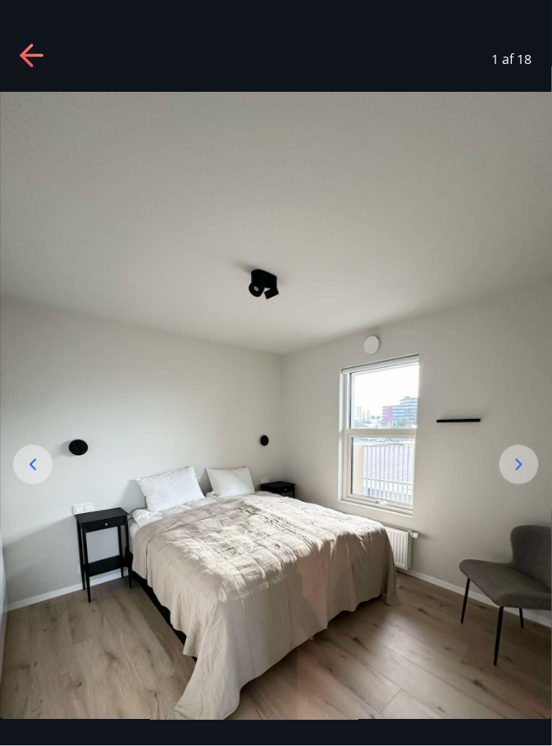
click at [512, 475] on icon at bounding box center [519, 465] width 20 height 20
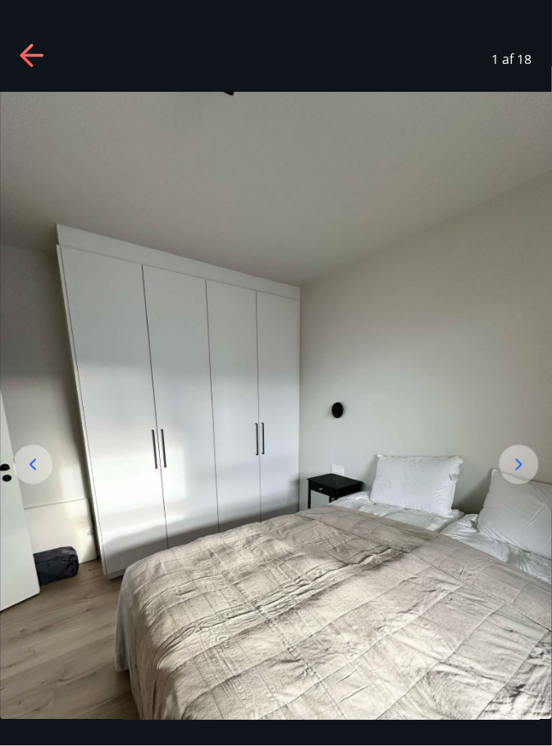
click at [517, 475] on icon at bounding box center [519, 465] width 20 height 20
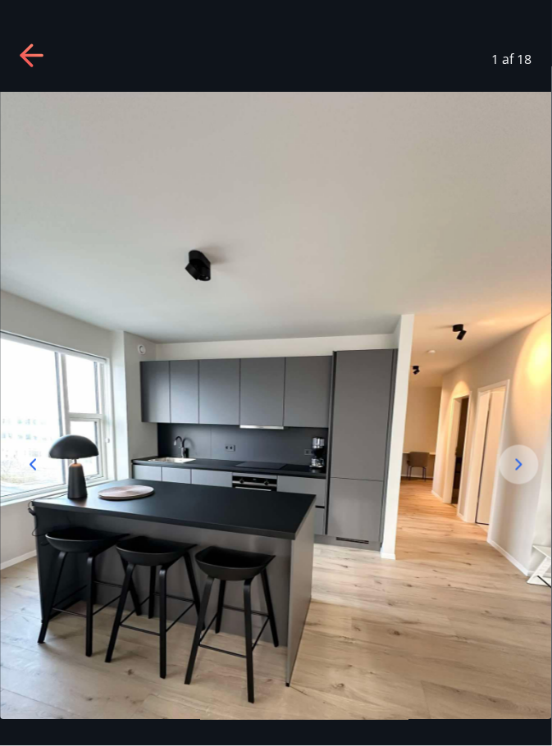
click at [514, 485] on div at bounding box center [518, 464] width 39 height 39
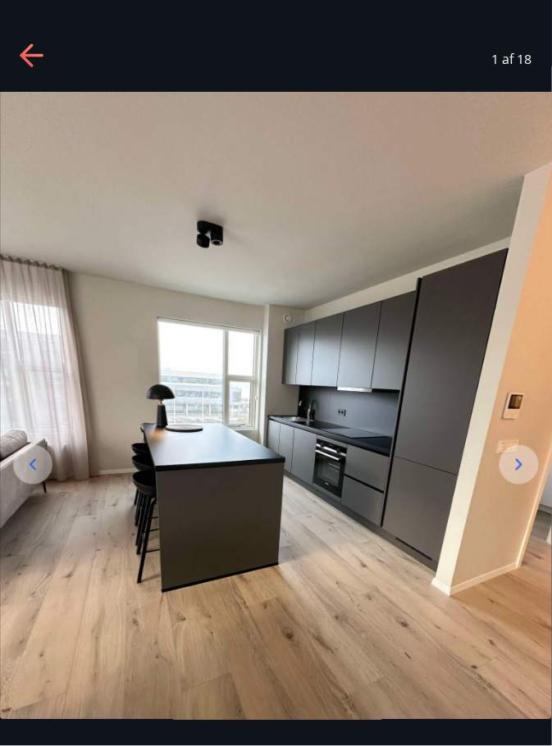
click at [511, 475] on icon at bounding box center [519, 465] width 20 height 20
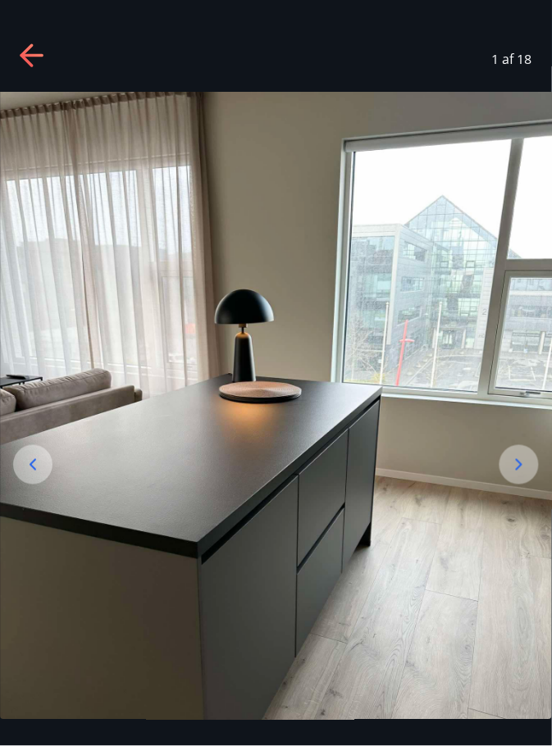
click at [510, 475] on icon at bounding box center [519, 465] width 20 height 20
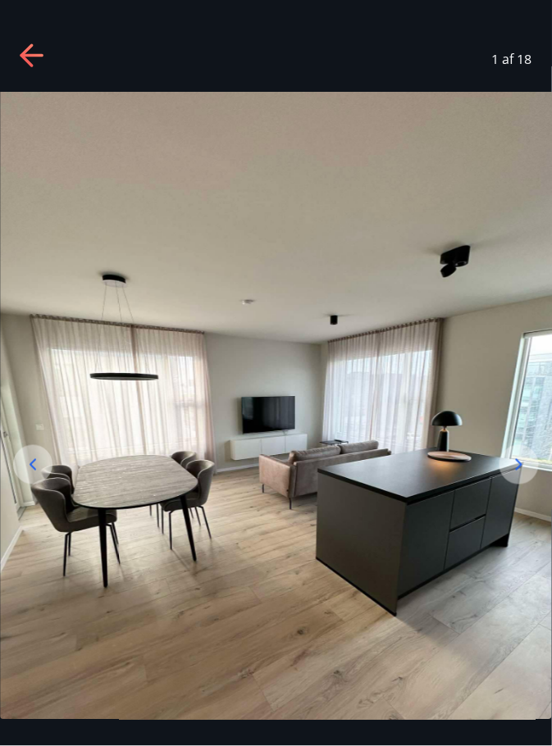
click at [523, 475] on icon at bounding box center [519, 465] width 20 height 20
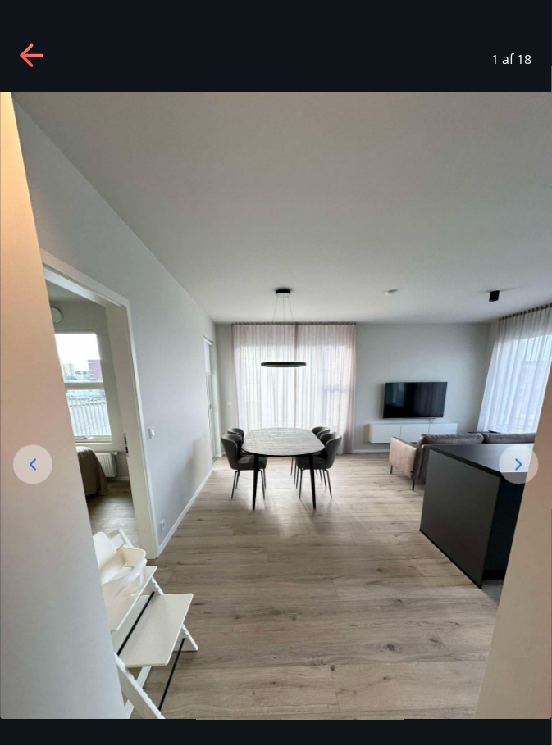
click at [516, 475] on icon at bounding box center [519, 465] width 20 height 20
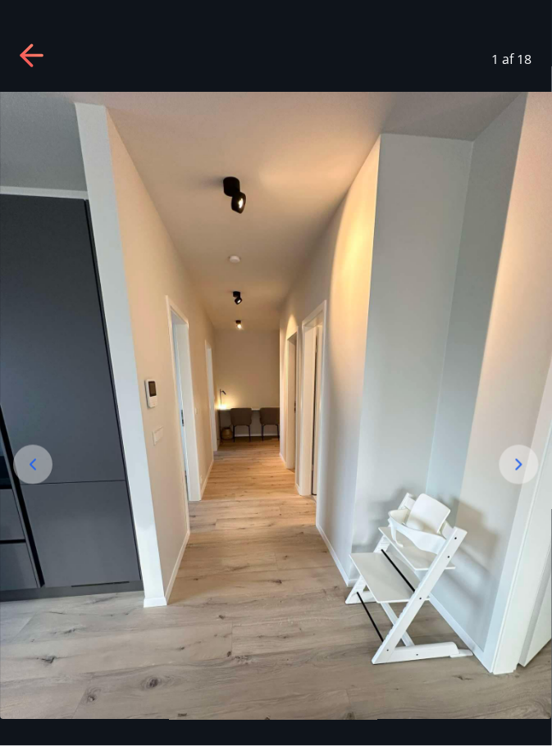
click at [519, 471] on icon at bounding box center [519, 464] width 7 height 11
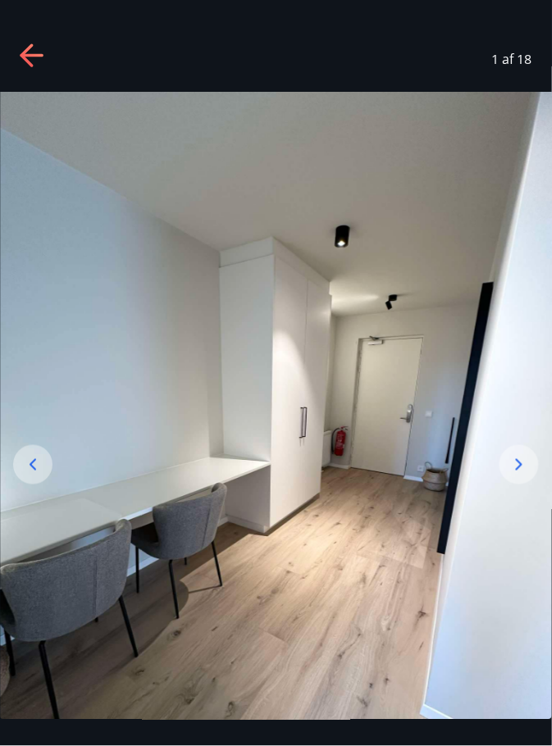
click at [519, 471] on icon at bounding box center [519, 464] width 7 height 11
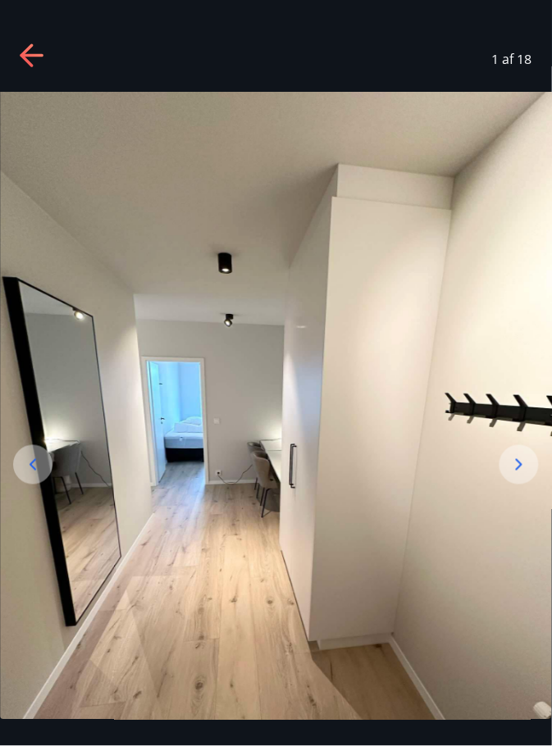
click at [521, 471] on icon at bounding box center [519, 464] width 7 height 11
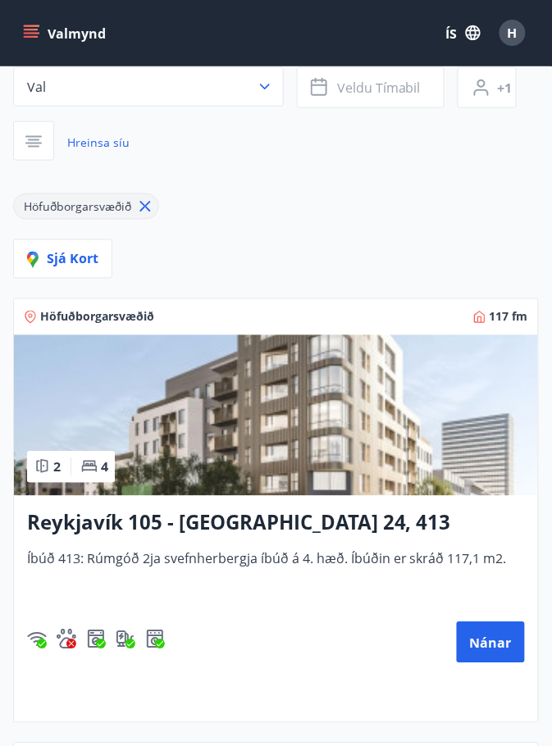
scroll to position [175, 0]
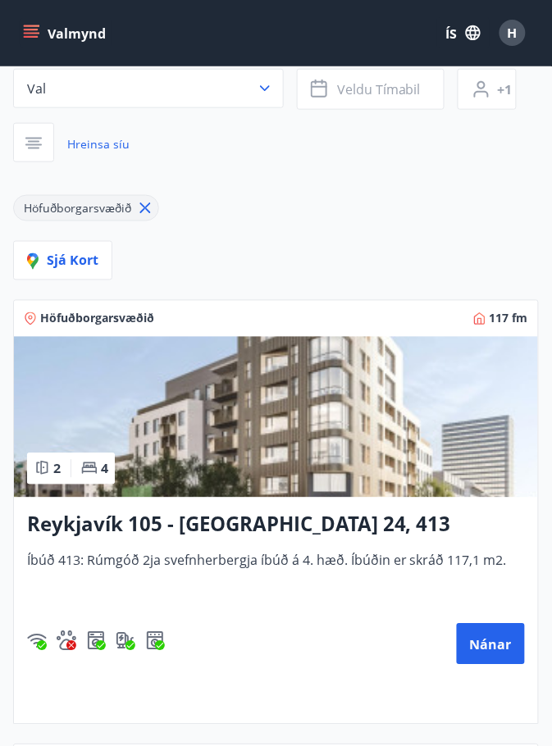
click at [508, 51] on button "H" at bounding box center [512, 32] width 39 height 39
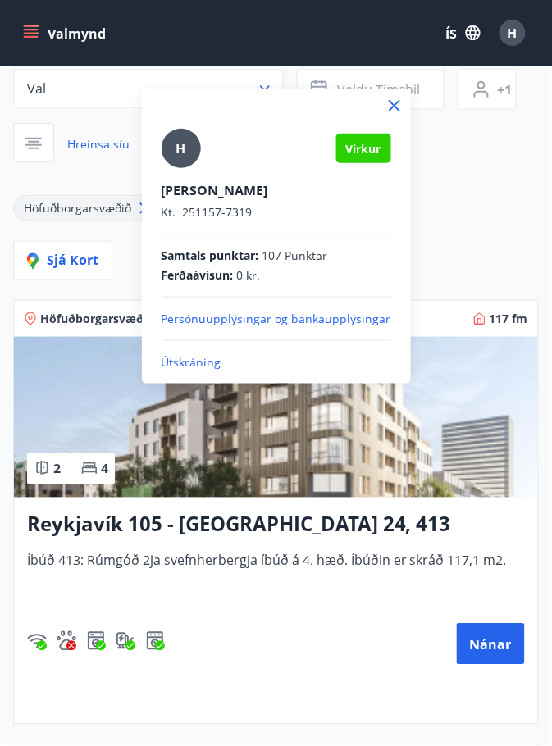
click at [200, 358] on font "Útskráning" at bounding box center [192, 362] width 60 height 16
